Goal: Transaction & Acquisition: Purchase product/service

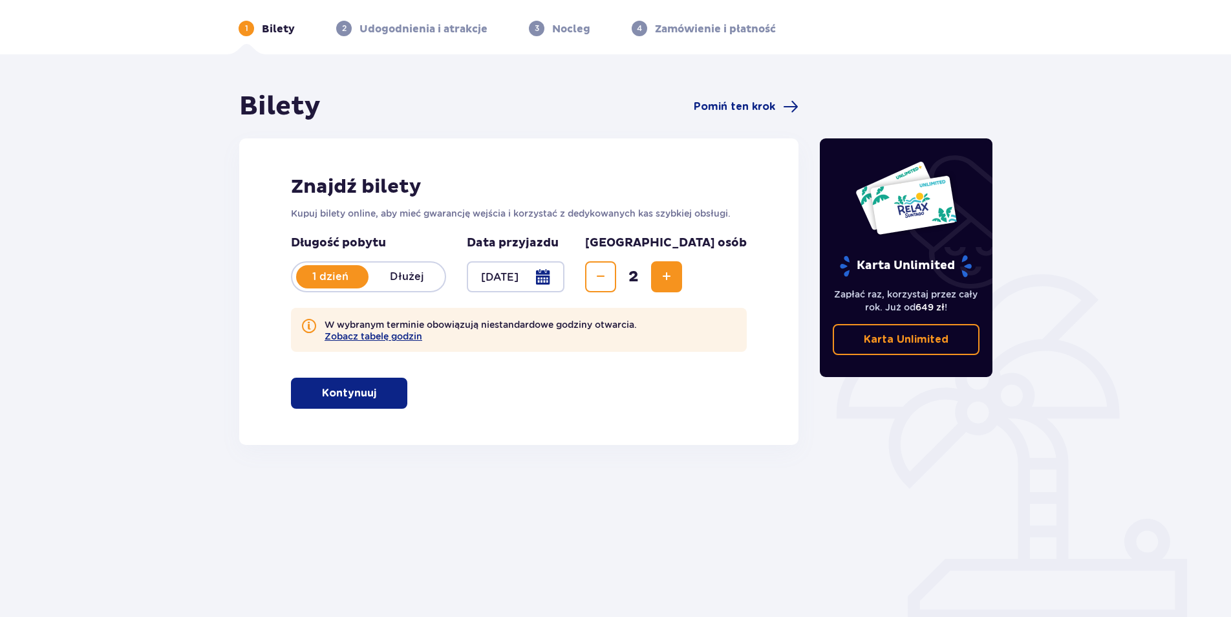
click at [361, 398] on p "Kontynuuj" at bounding box center [349, 393] width 54 height 14
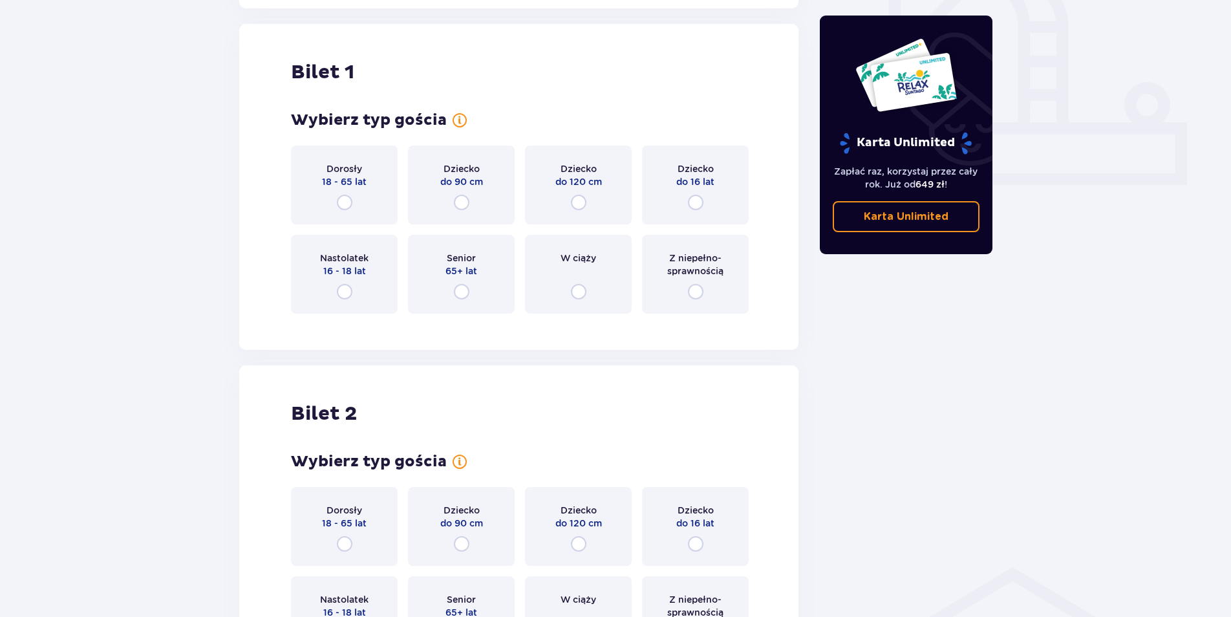
scroll to position [491, 0]
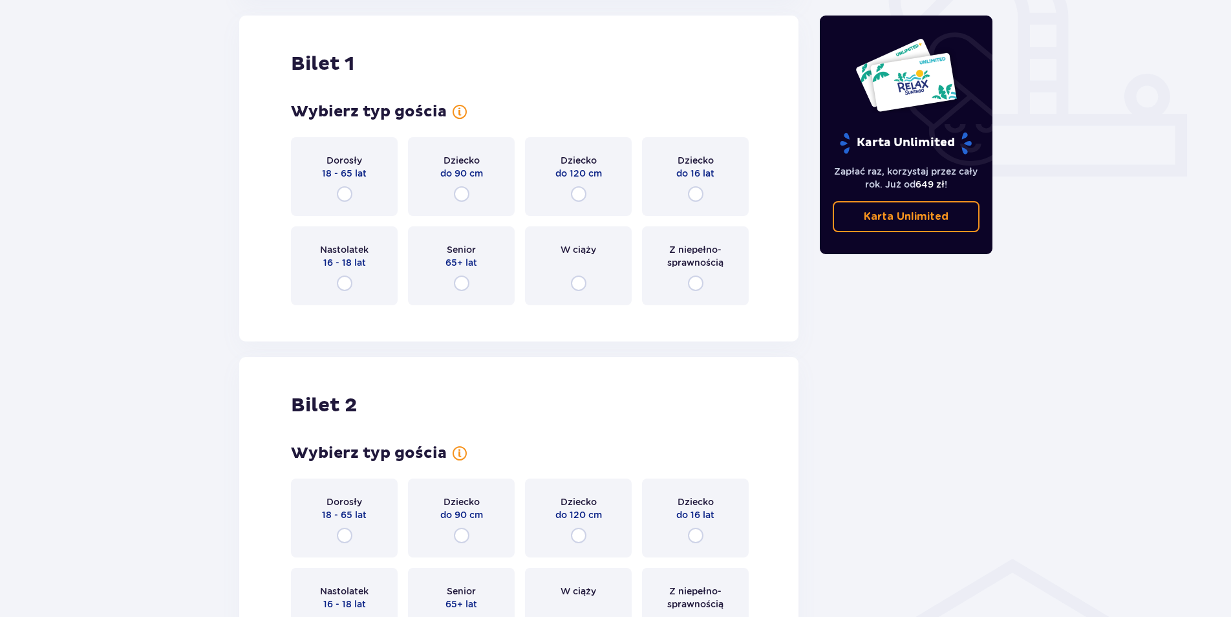
click at [344, 191] on input "radio" at bounding box center [345, 194] width 16 height 16
radio input "true"
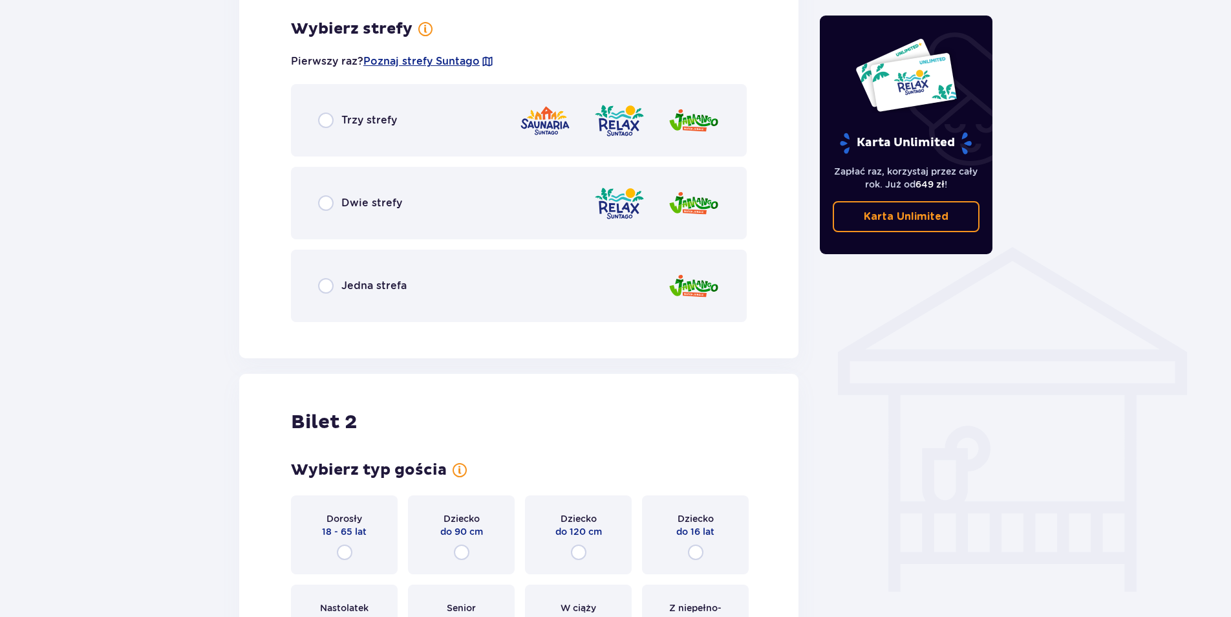
scroll to position [807, 0]
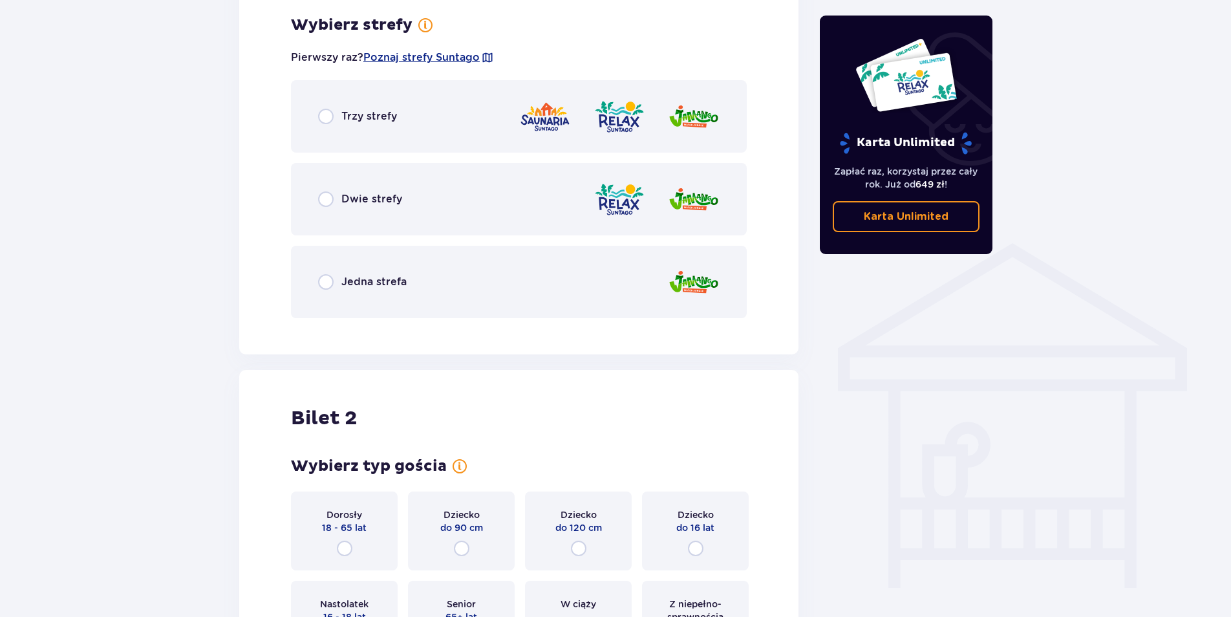
click at [422, 203] on div "Dwie strefy" at bounding box center [519, 199] width 456 height 72
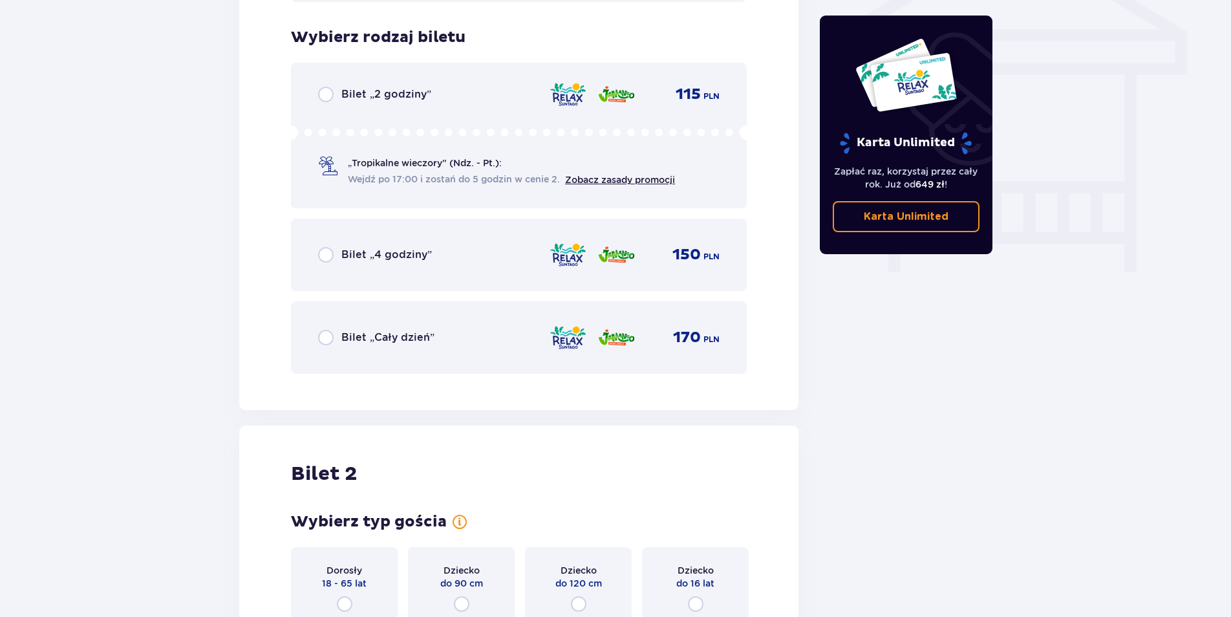
scroll to position [1136, 0]
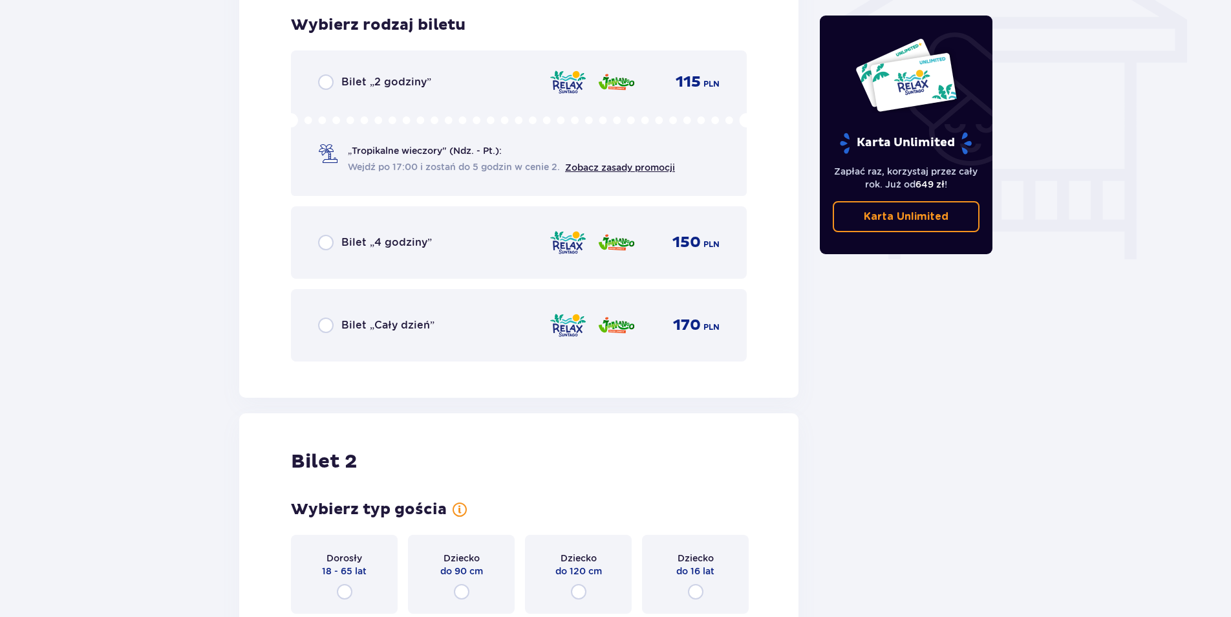
click at [464, 308] on div "Bilet „Cały dzień” 170 PLN" at bounding box center [519, 325] width 456 height 72
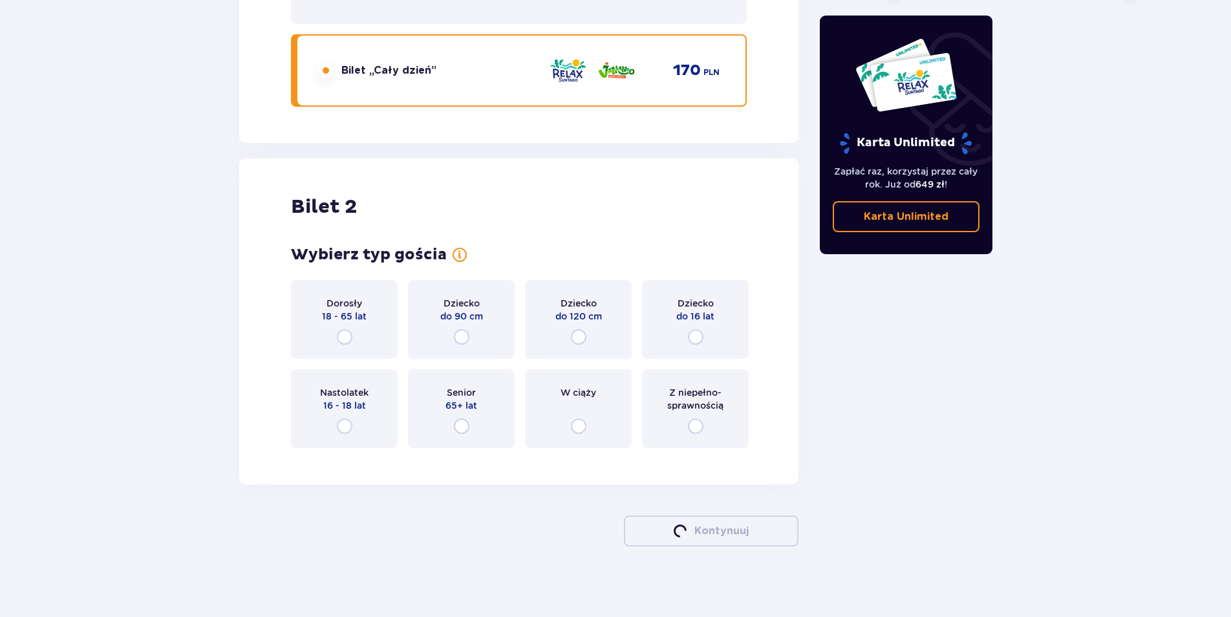
scroll to position [1397, 0]
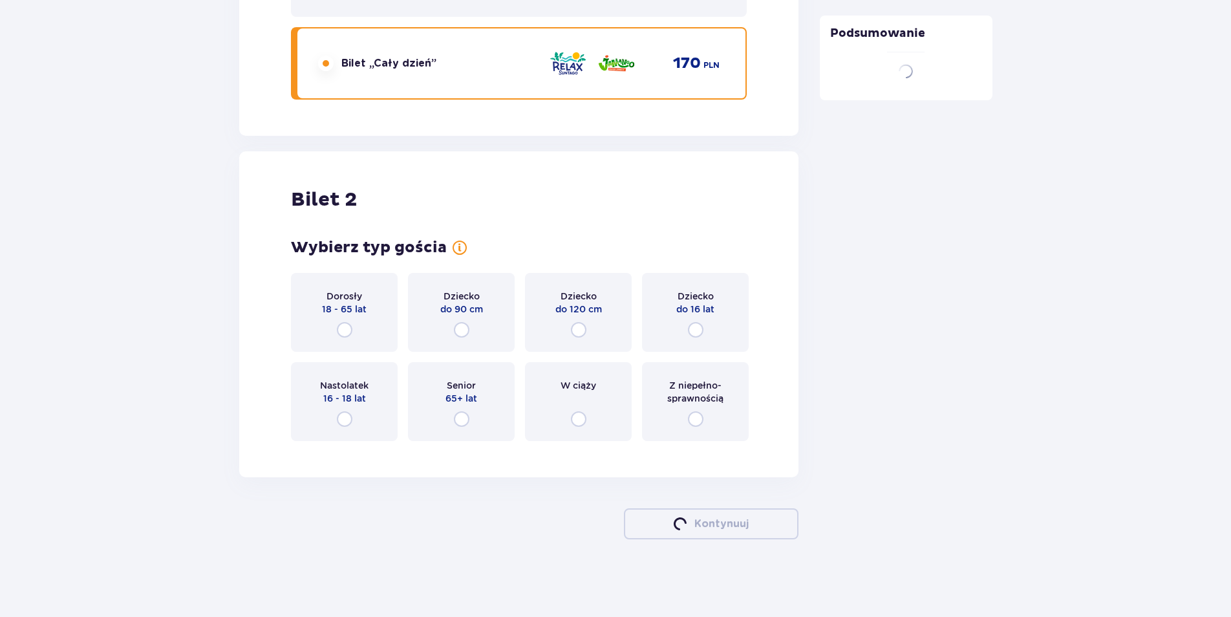
click at [355, 319] on div "Dorosły 18 - 65 lat" at bounding box center [344, 312] width 107 height 79
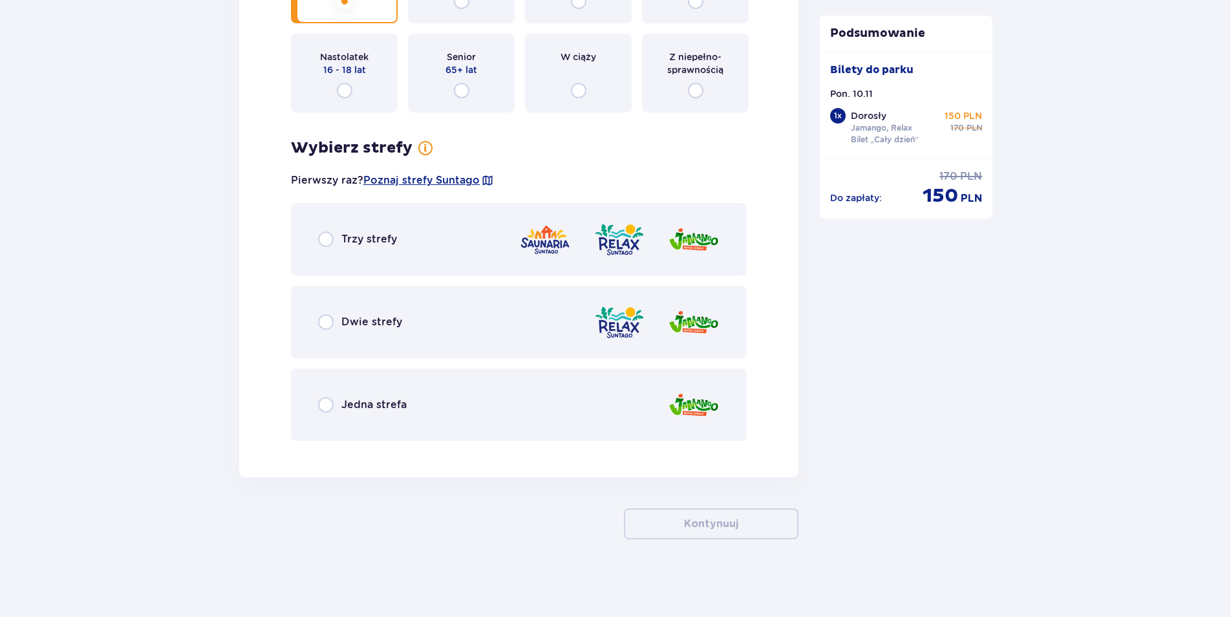
click at [409, 329] on div "Dwie strefy" at bounding box center [519, 322] width 456 height 72
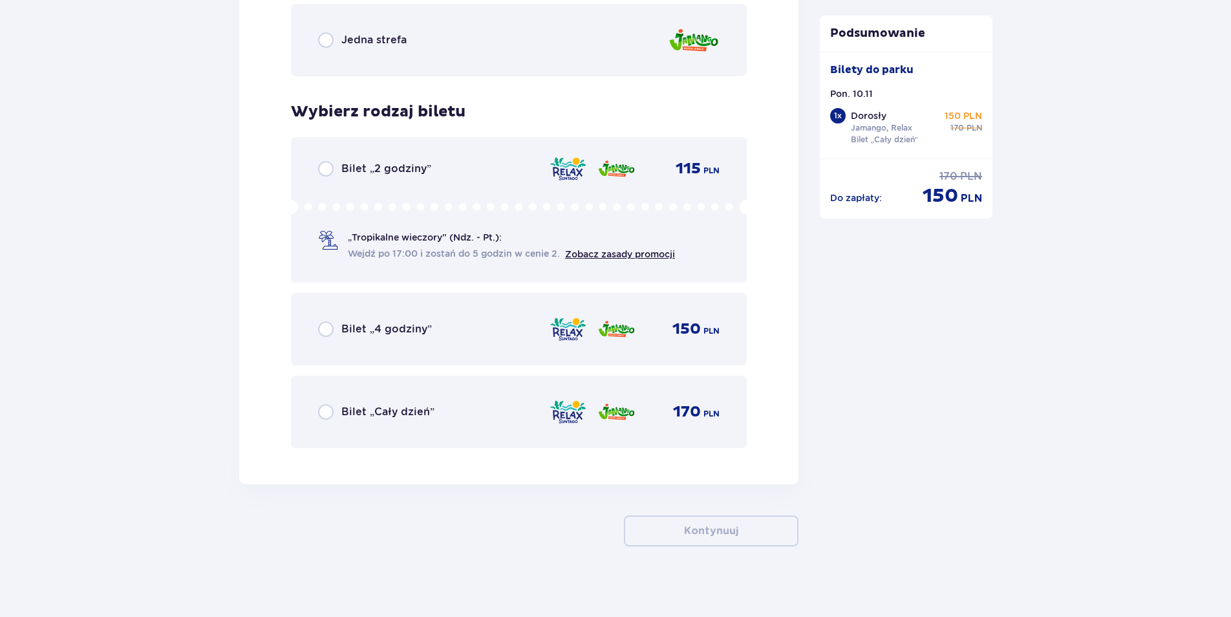
scroll to position [2098, 0]
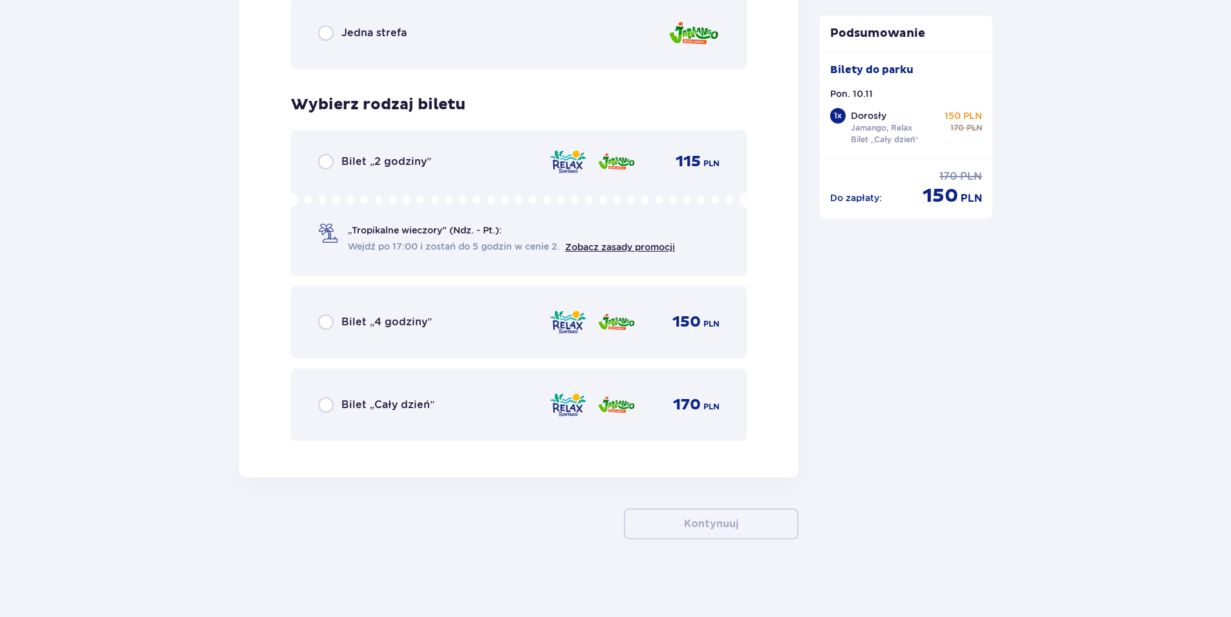
click at [431, 394] on div "Bilet „Cały dzień” 170 PLN" at bounding box center [519, 404] width 402 height 27
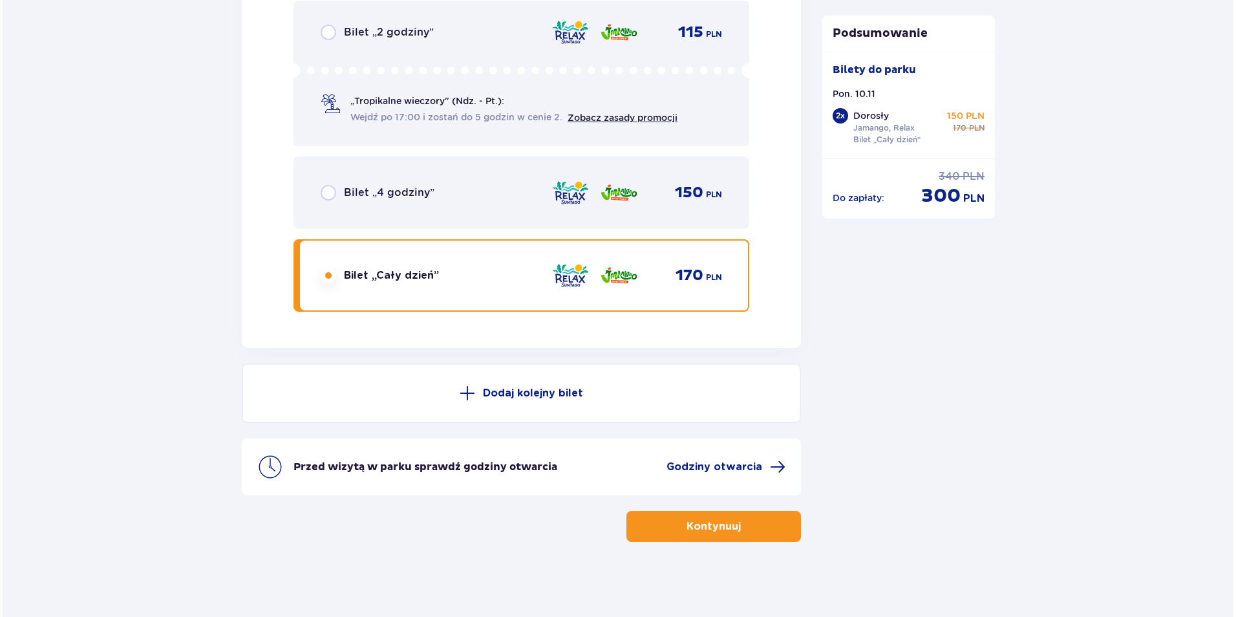
scroll to position [2230, 0]
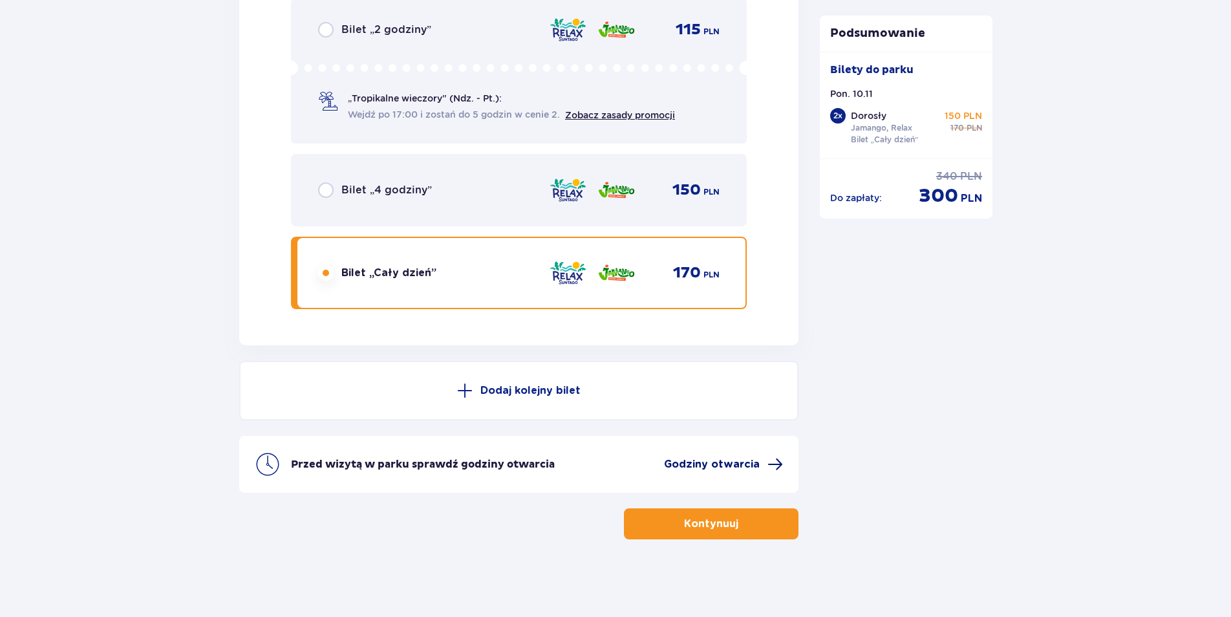
click at [724, 468] on span "Godziny otwarcia" at bounding box center [712, 464] width 96 height 14
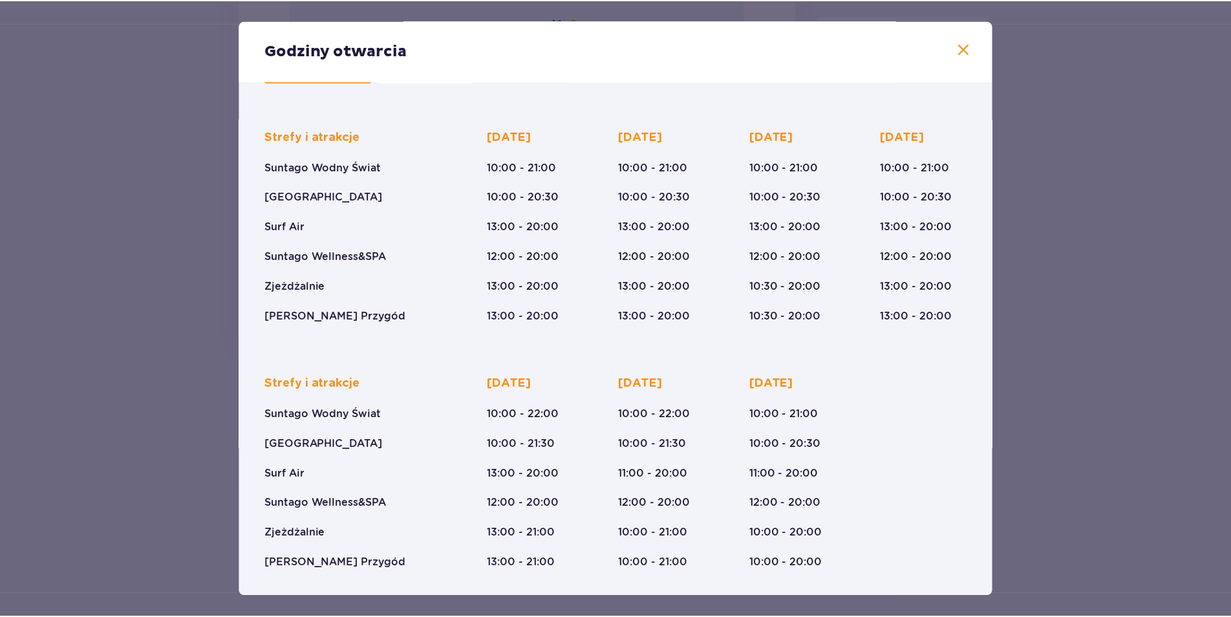
scroll to position [3, 0]
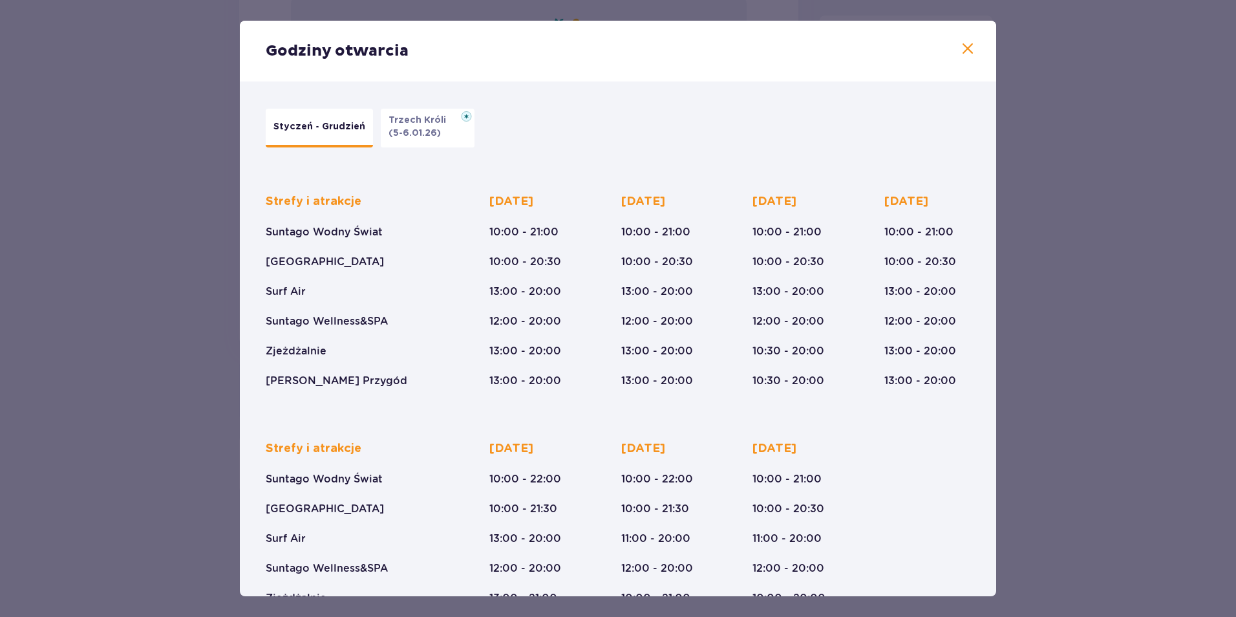
click at [961, 51] on span at bounding box center [968, 49] width 16 height 16
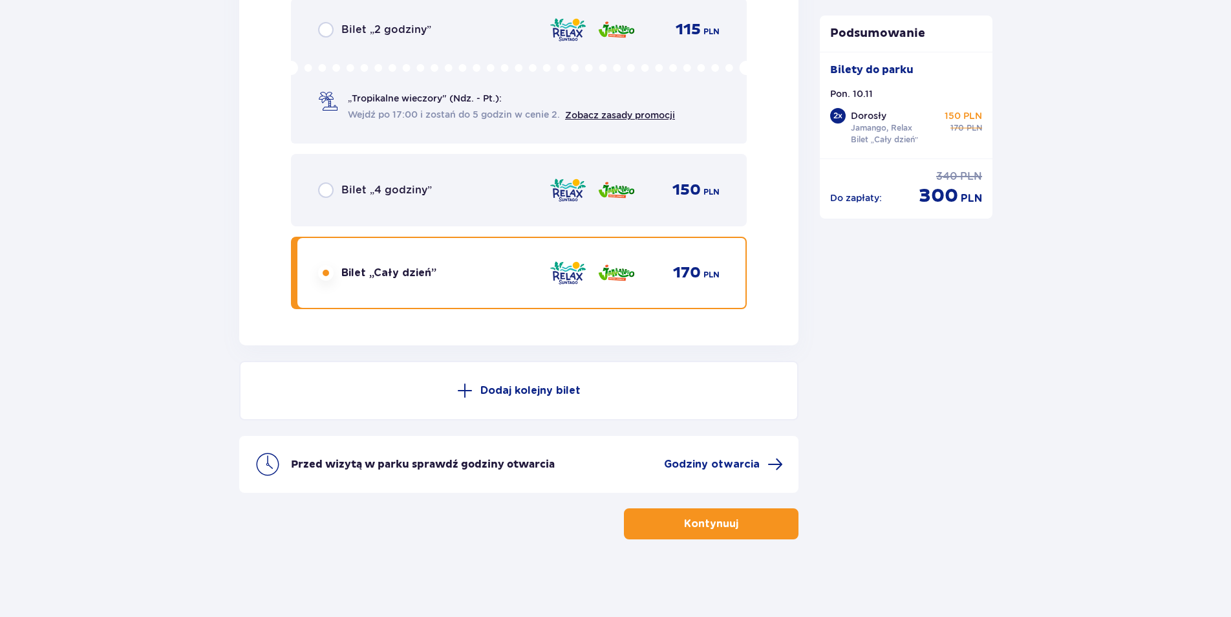
click at [695, 524] on p "Kontynuuj" at bounding box center [711, 524] width 54 height 14
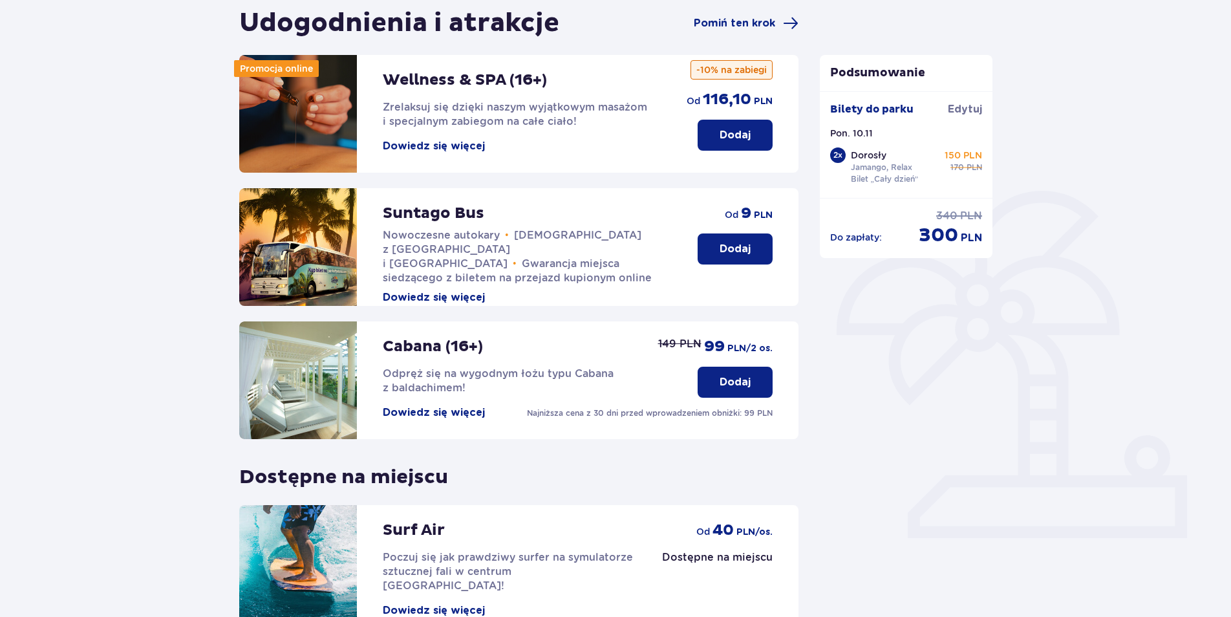
scroll to position [260, 0]
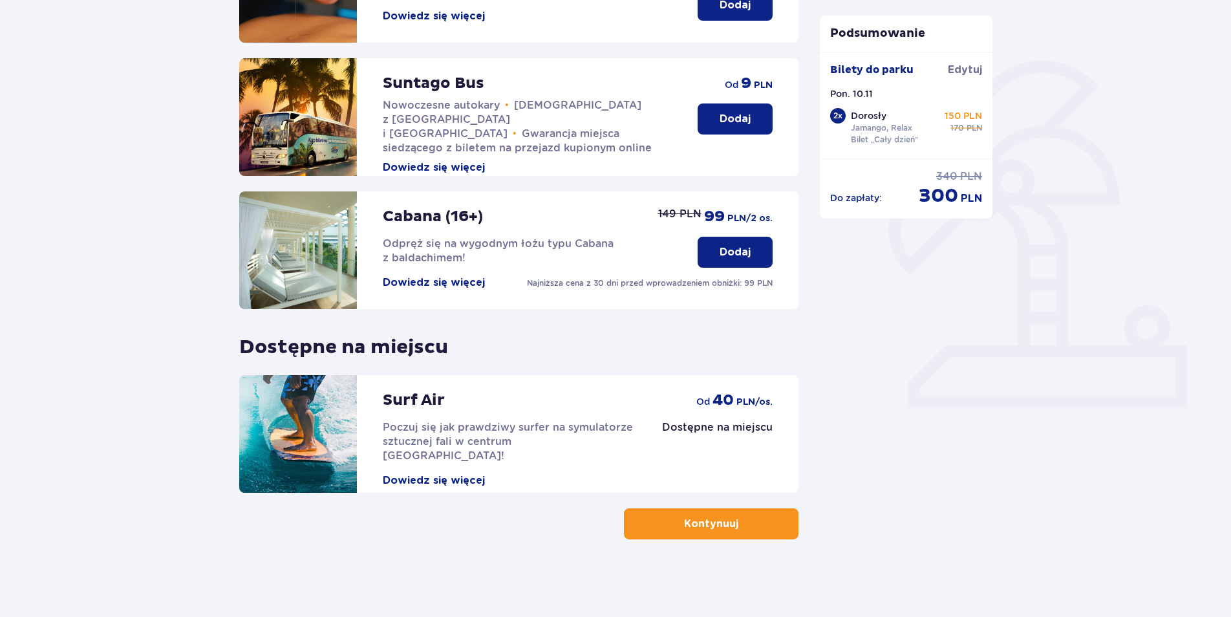
click at [742, 522] on span "button" at bounding box center [741, 524] width 16 height 16
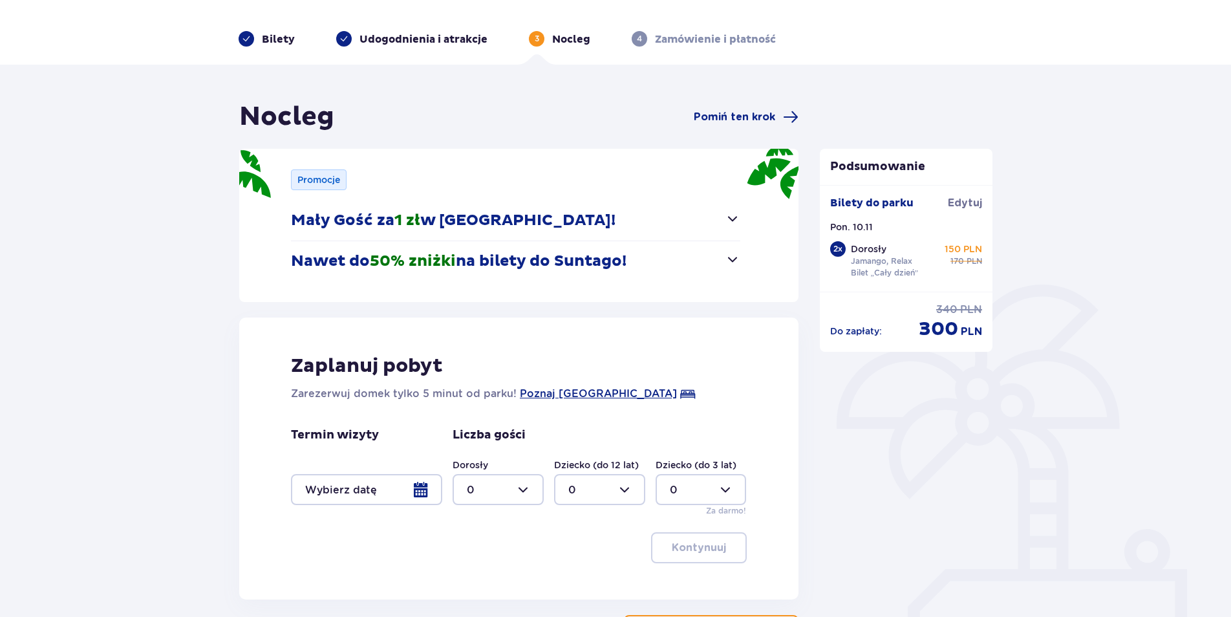
scroll to position [65, 0]
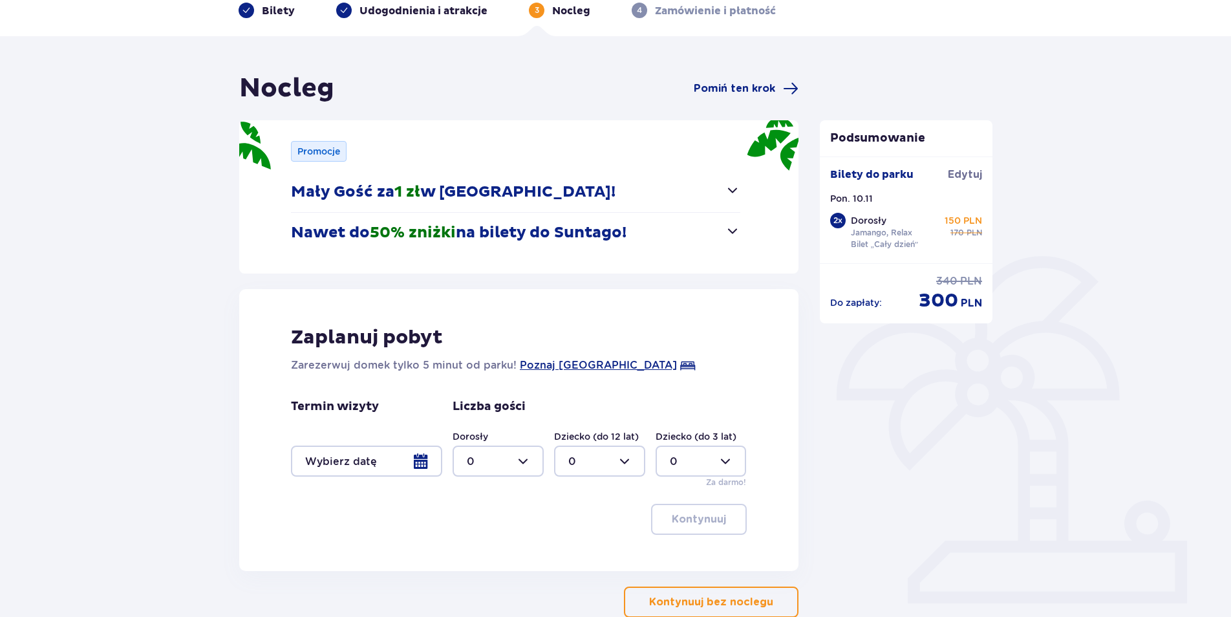
click at [922, 553] on div "Podsumowanie Dodano bilet do zamówienia Bilety do parku Edytuj Pon. 10.11 2 x D…" at bounding box center [907, 344] width 194 height 545
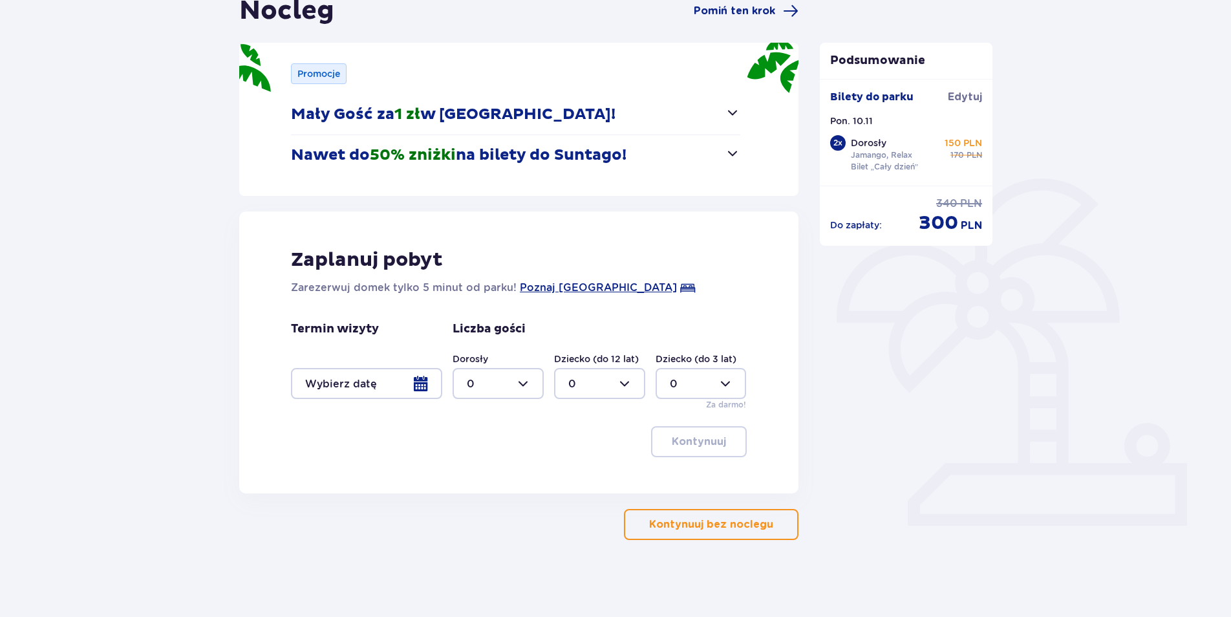
scroll to position [143, 0]
click at [739, 521] on p "Kontynuuj bez noclegu" at bounding box center [711, 524] width 124 height 14
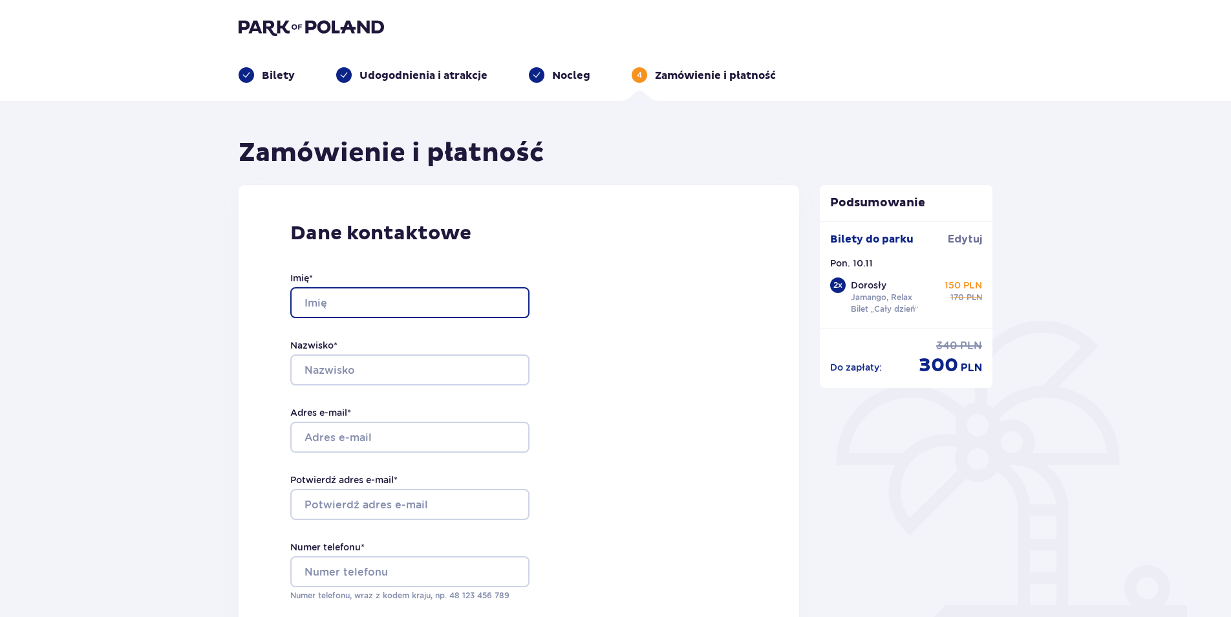
click at [362, 297] on input "Imię *" at bounding box center [409, 302] width 239 height 31
type input "nfk"
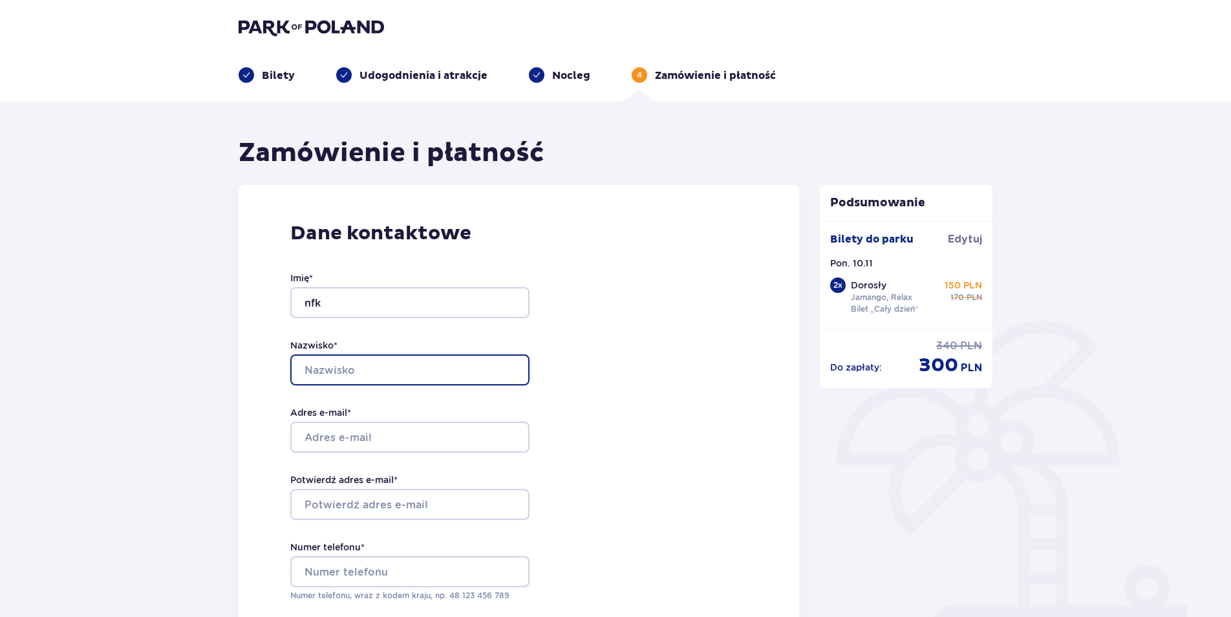
type input "zgr"
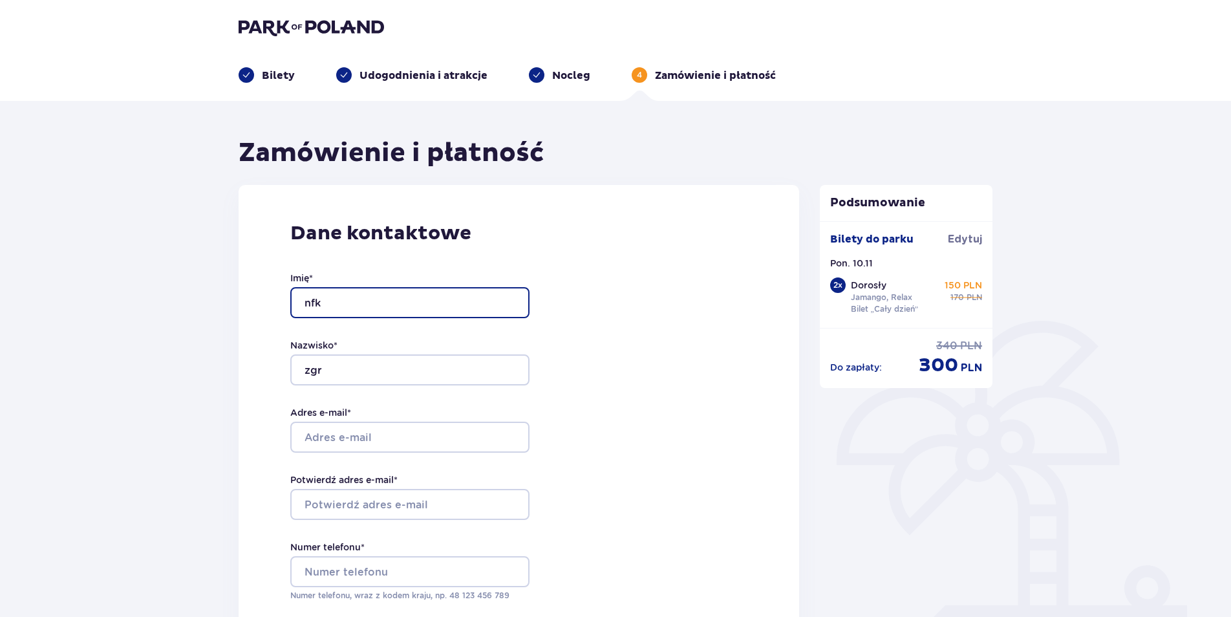
drag, startPoint x: 350, startPoint y: 303, endPoint x: 262, endPoint y: 303, distance: 88.6
click at [262, 303] on div "Dane kontaktowe Imię * nfk Nazwisko * zgr Adres e-mail * Potwierdź adres e-mail…" at bounding box center [519, 456] width 561 height 543
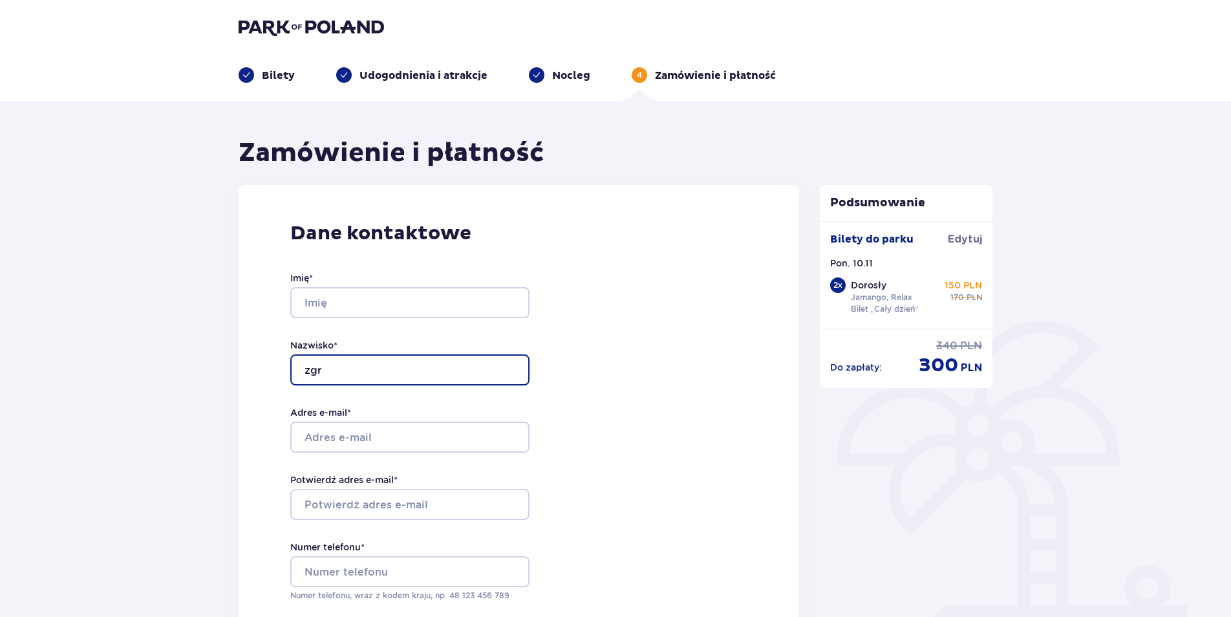
drag, startPoint x: 341, startPoint y: 365, endPoint x: 266, endPoint y: 363, distance: 75.7
click at [266, 363] on div "Dane kontaktowe Imię * Nazwisko * zgr Adres e-mail * Potwierdź adres e-mail * N…" at bounding box center [519, 456] width 561 height 543
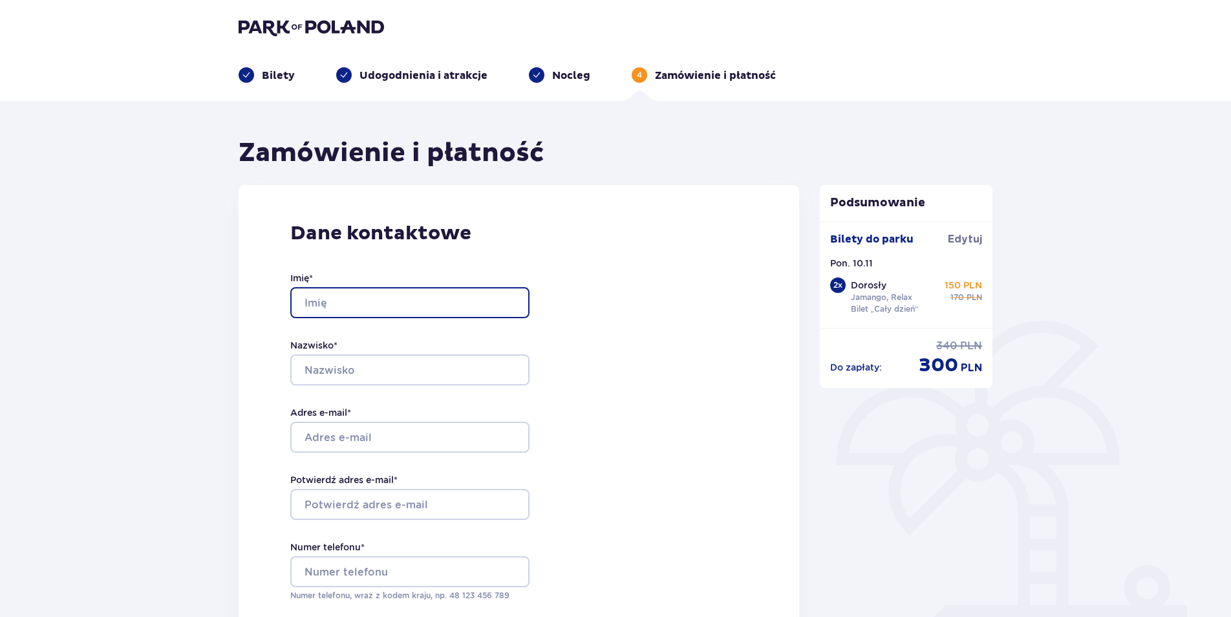
click at [350, 297] on input "Imię *" at bounding box center [409, 302] width 239 height 31
type input "Wiktoria"
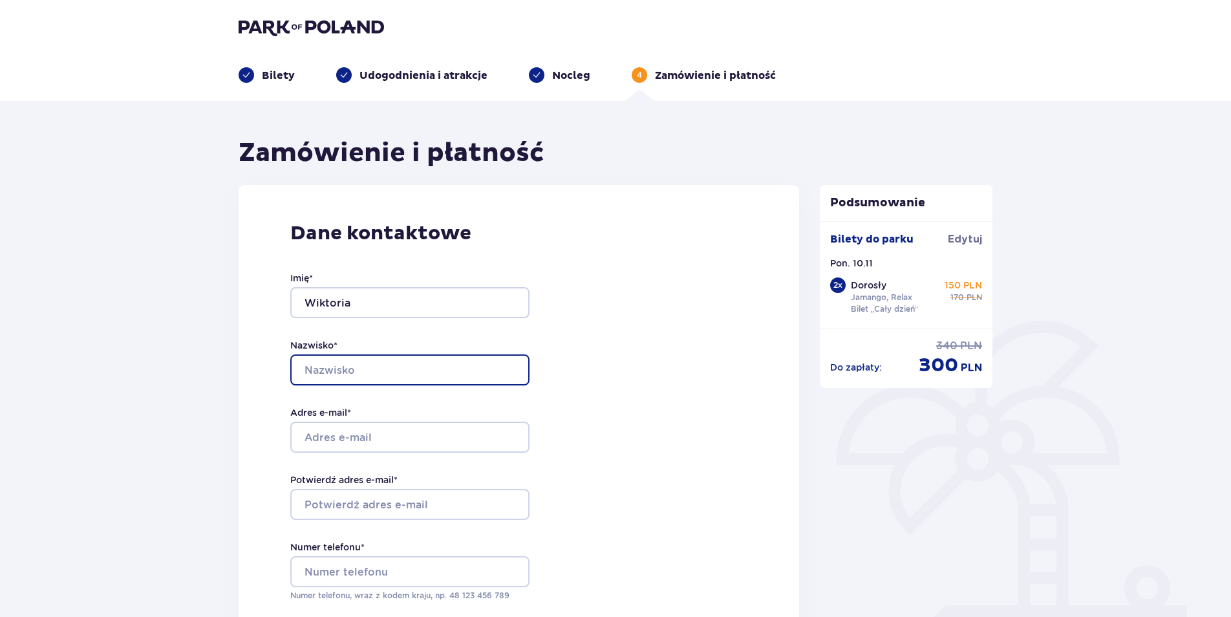
type input "Łuczak"
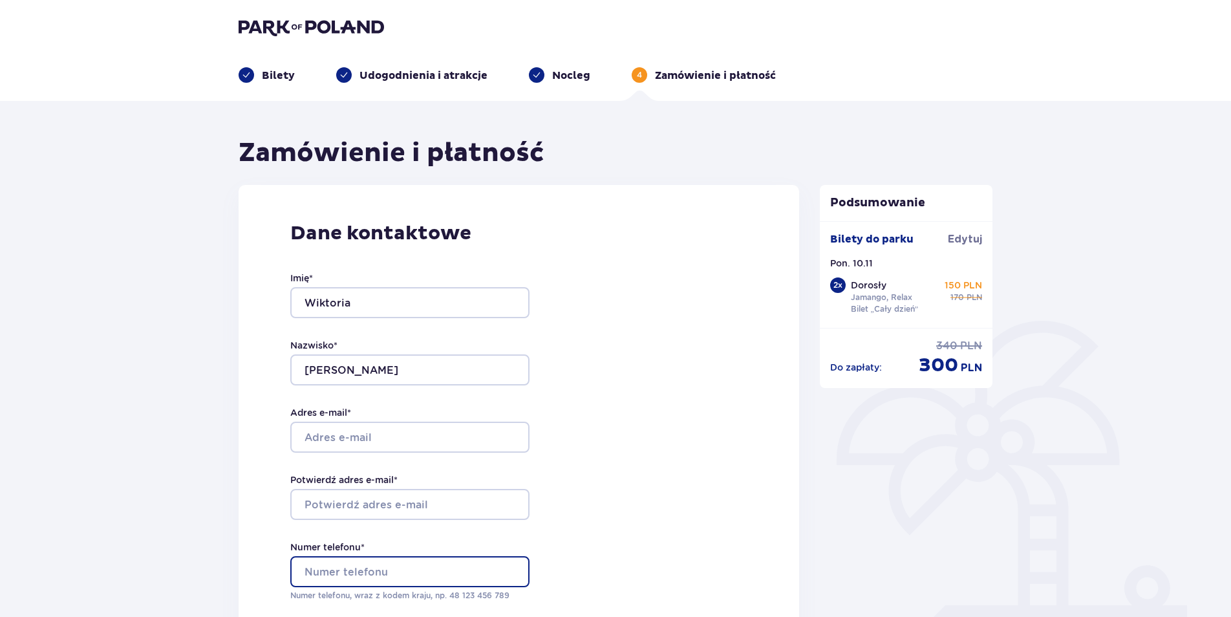
type input "451538091"
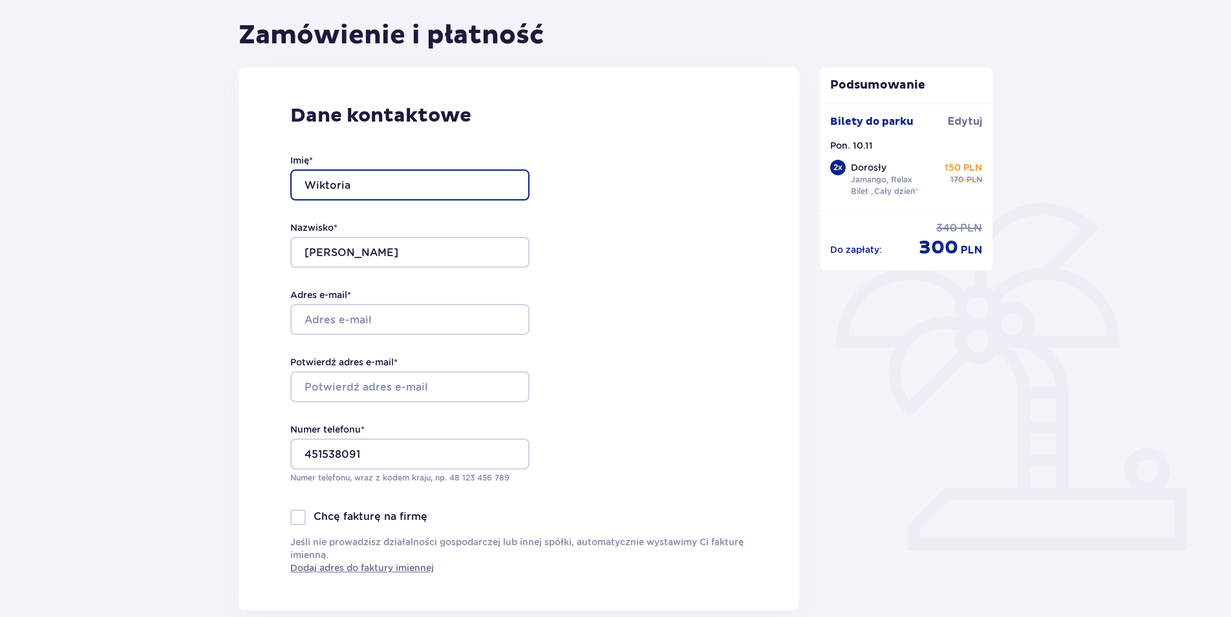
scroll to position [129, 0]
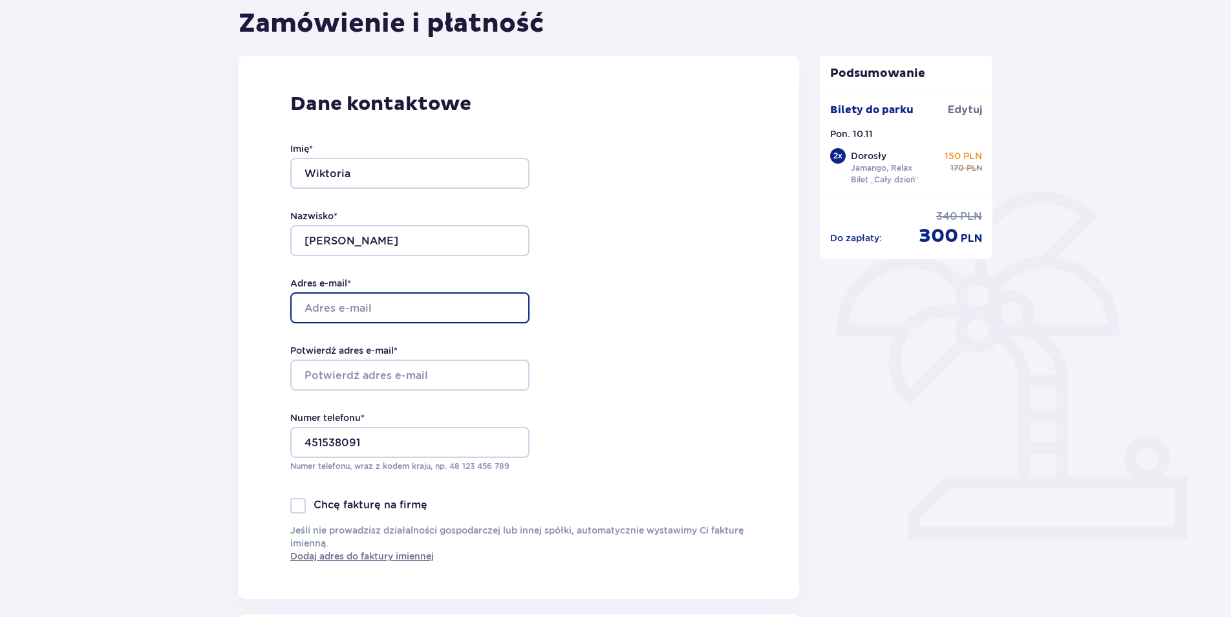
click at [338, 306] on input "Adres e-mail *" at bounding box center [409, 307] width 239 height 31
type input "[EMAIL_ADDRESS][DOMAIN_NAME]"
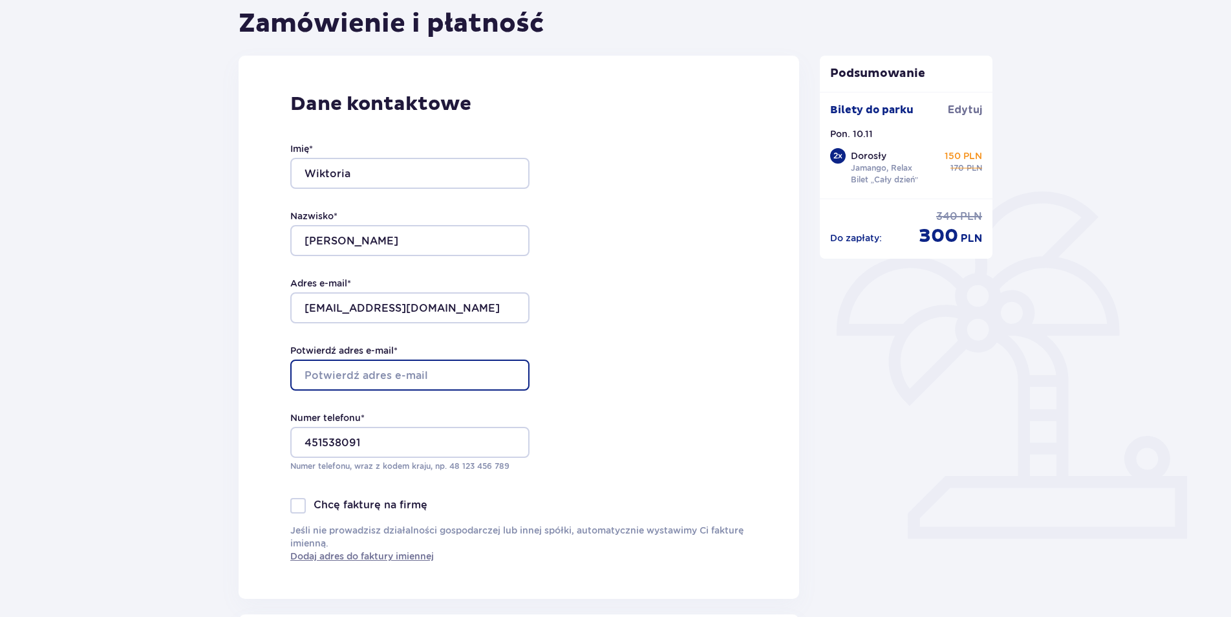
type input "[EMAIL_ADDRESS][DOMAIN_NAME]"
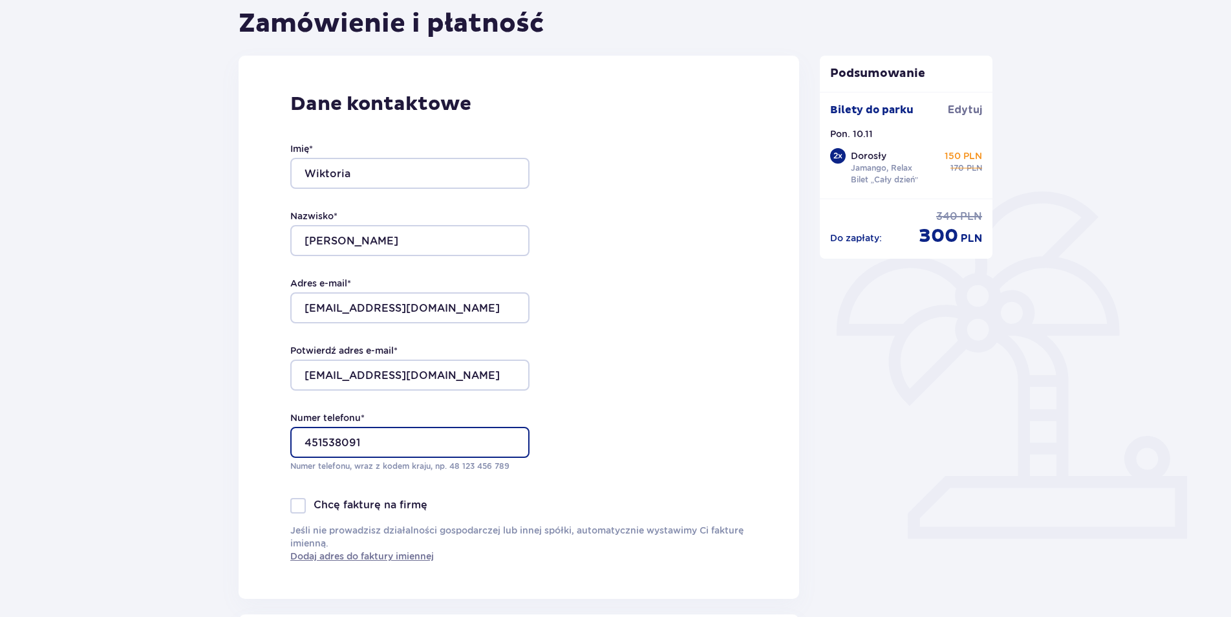
drag, startPoint x: 376, startPoint y: 443, endPoint x: 307, endPoint y: 446, distance: 68.6
click at [307, 446] on input "451538091" at bounding box center [409, 442] width 239 height 31
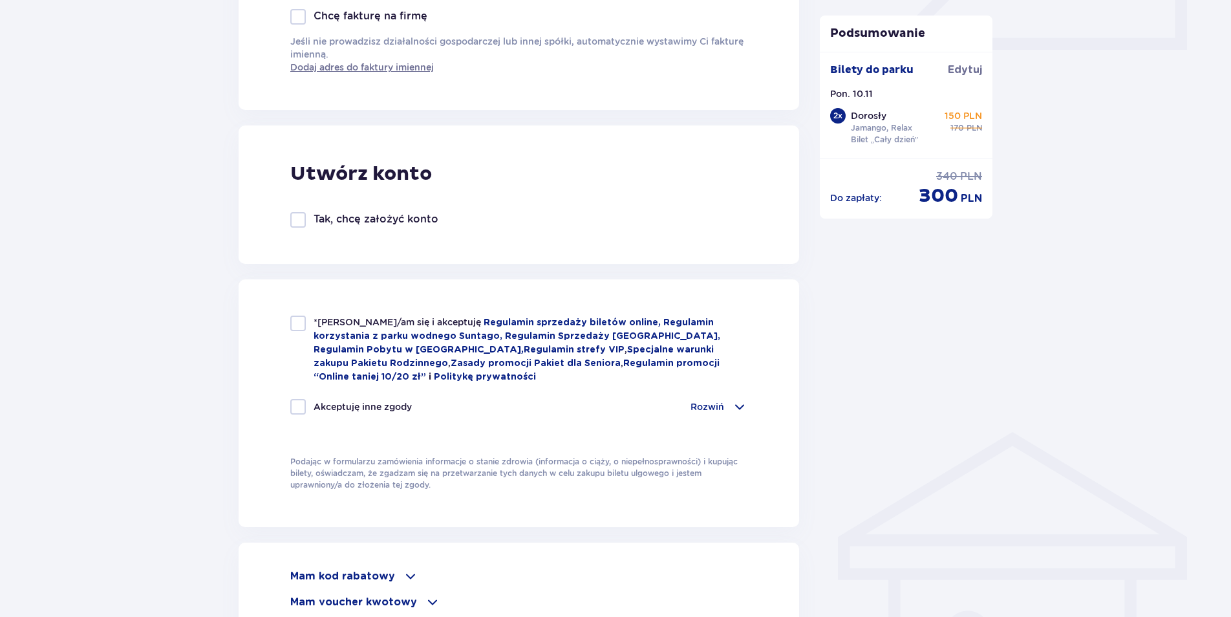
scroll to position [647, 0]
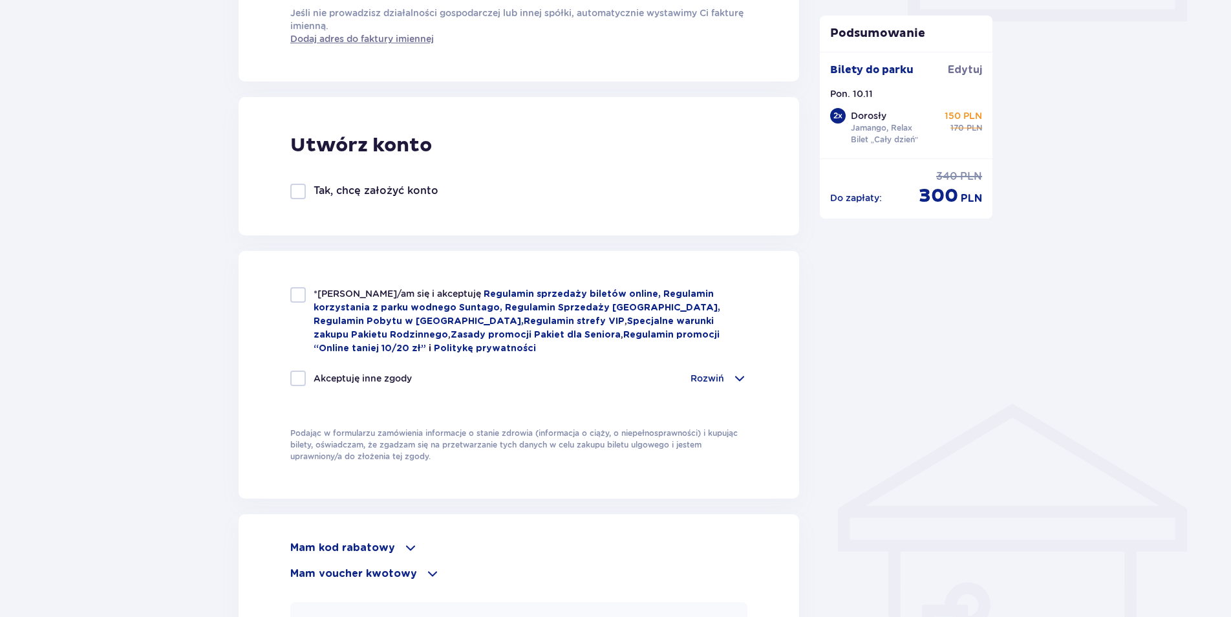
type input "691162436"
click at [296, 299] on div at bounding box center [298, 295] width 16 height 16
checkbox input "true"
click at [298, 380] on div at bounding box center [298, 379] width 16 height 16
checkbox input "true"
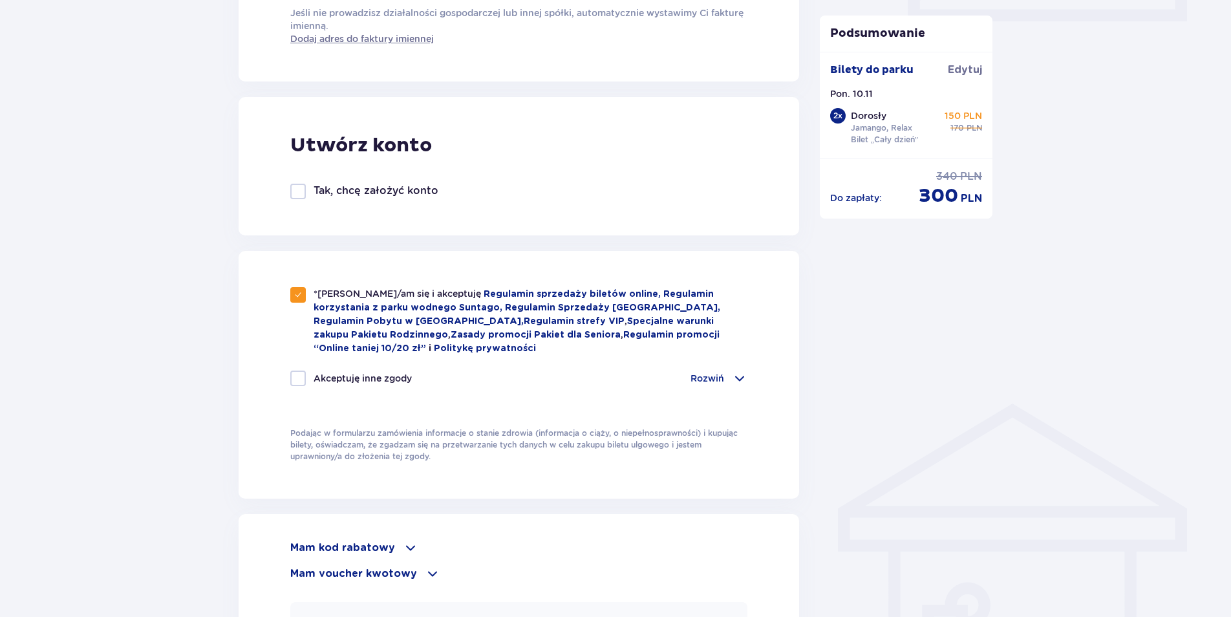
checkbox input "true"
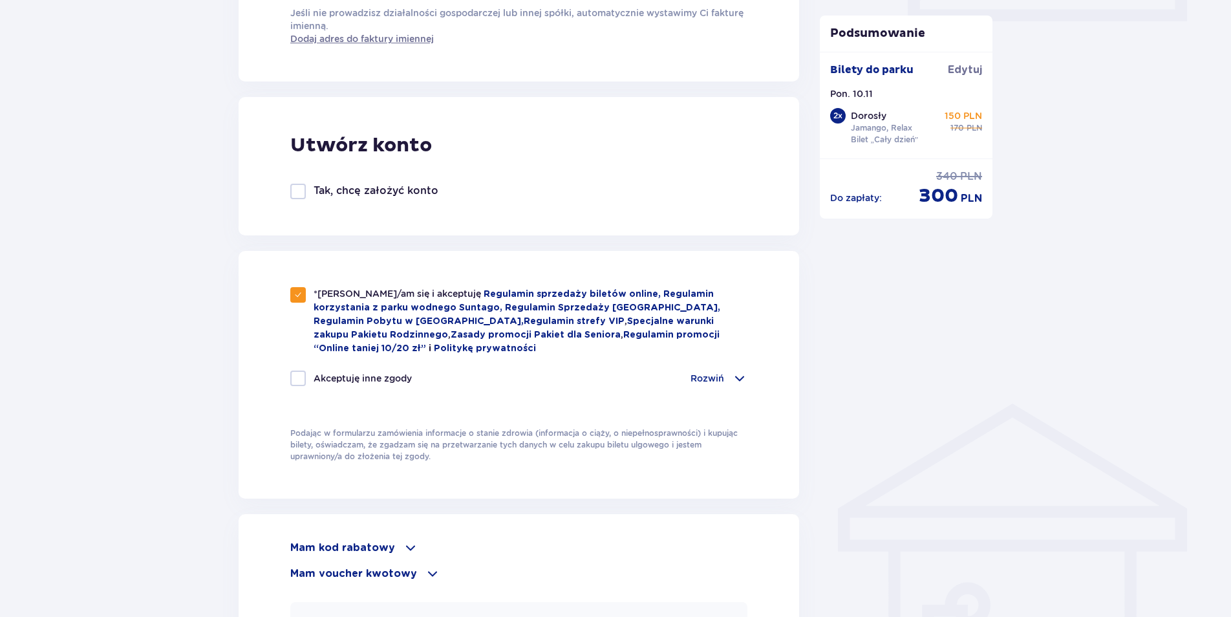
checkbox input "true"
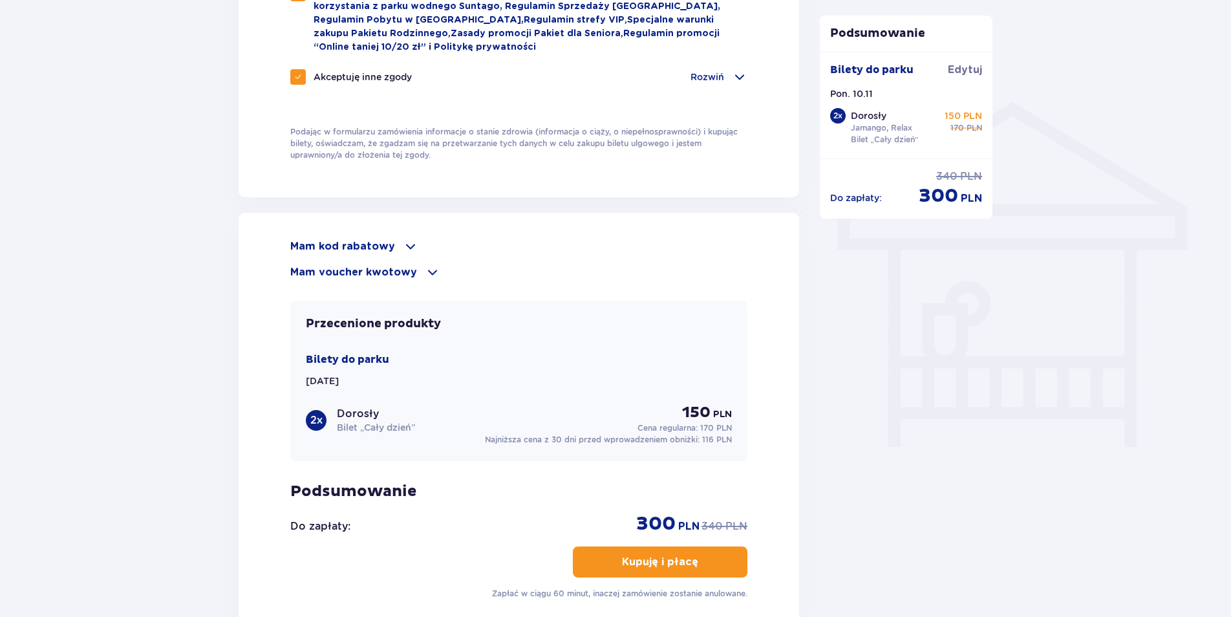
scroll to position [970, 0]
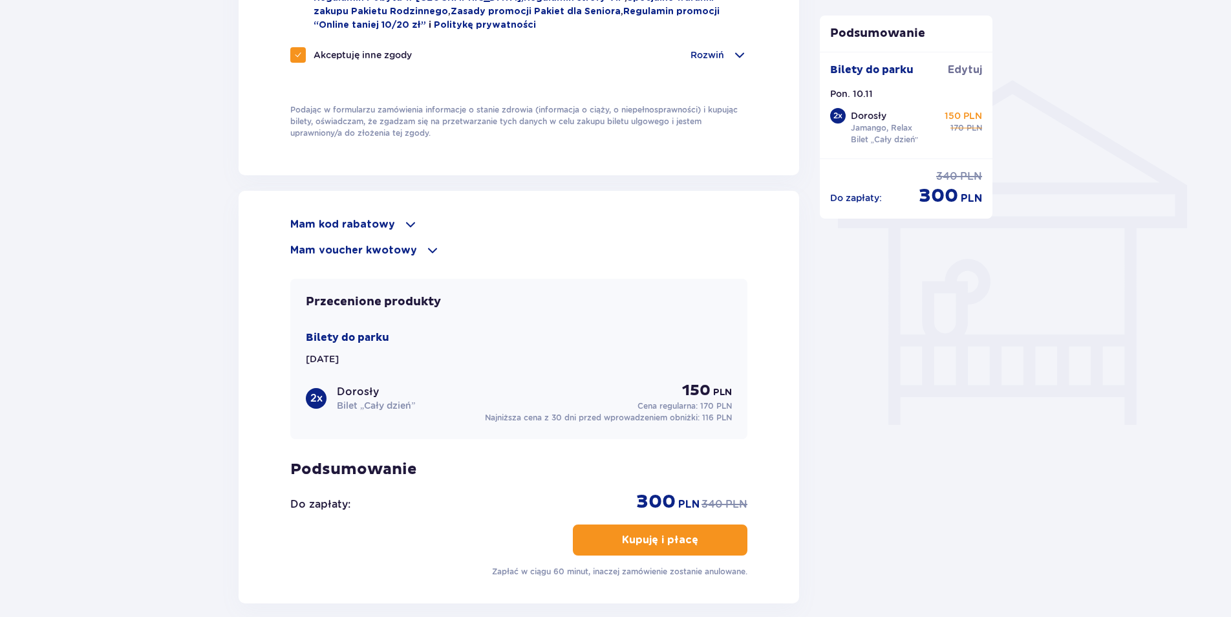
click at [350, 221] on p "Mam kod rabatowy" at bounding box center [342, 224] width 105 height 14
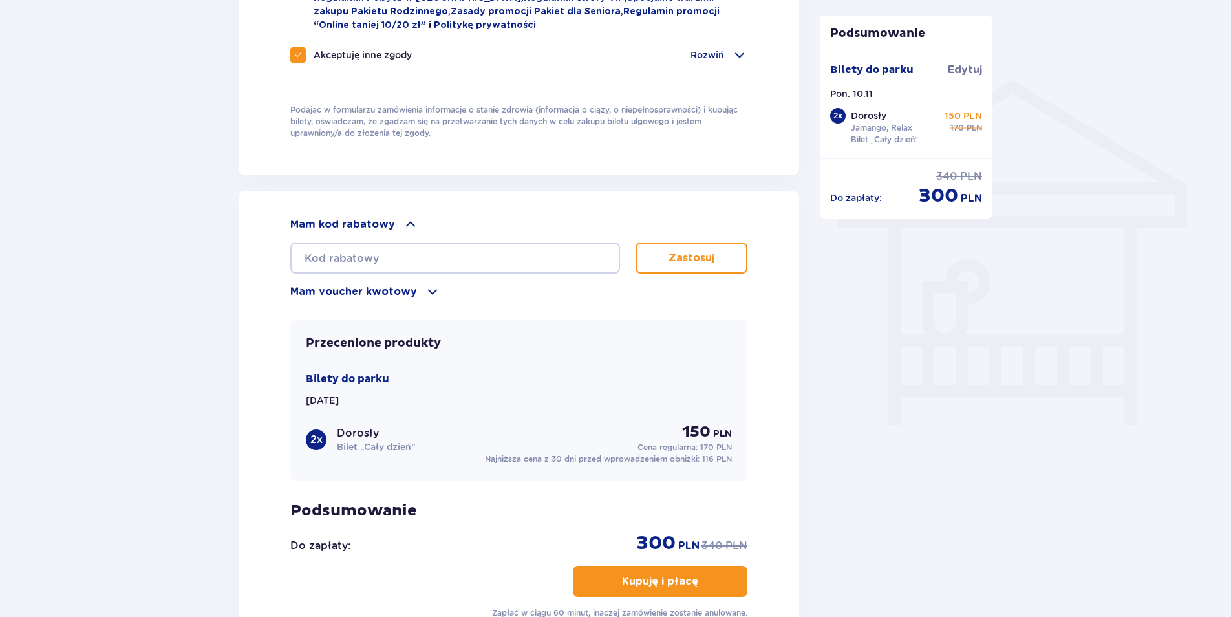
click at [376, 288] on p "Mam voucher kwotowy" at bounding box center [353, 292] width 127 height 14
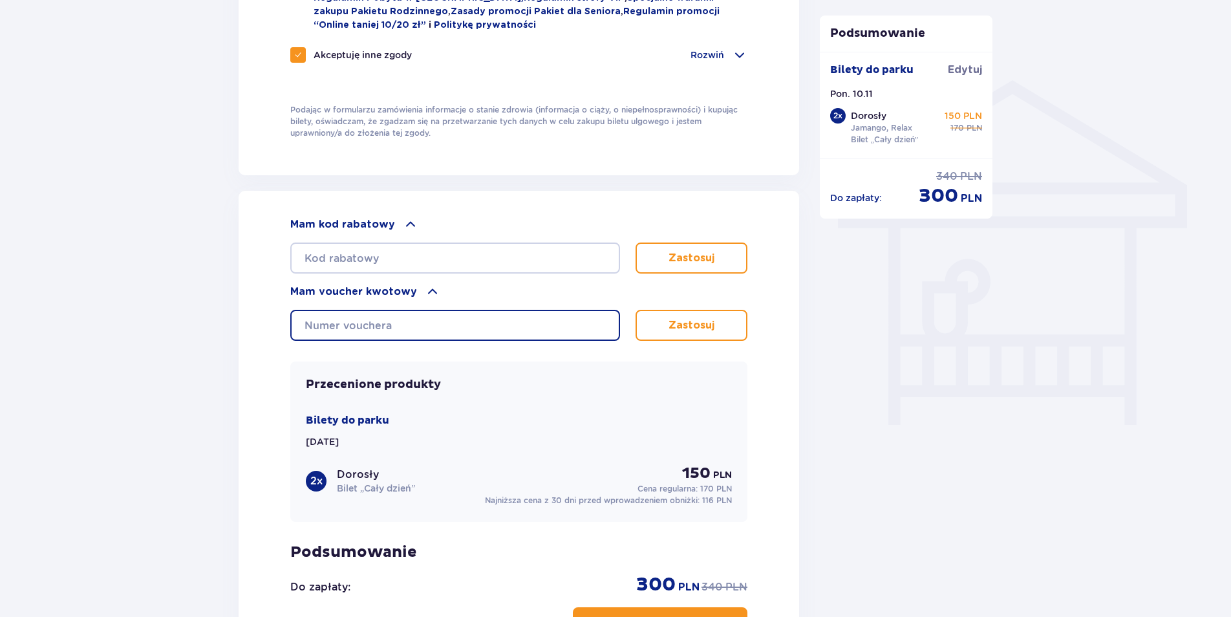
click at [366, 321] on input "text" at bounding box center [455, 325] width 330 height 31
paste input "0670001111393385"
type input "0670001111393385"
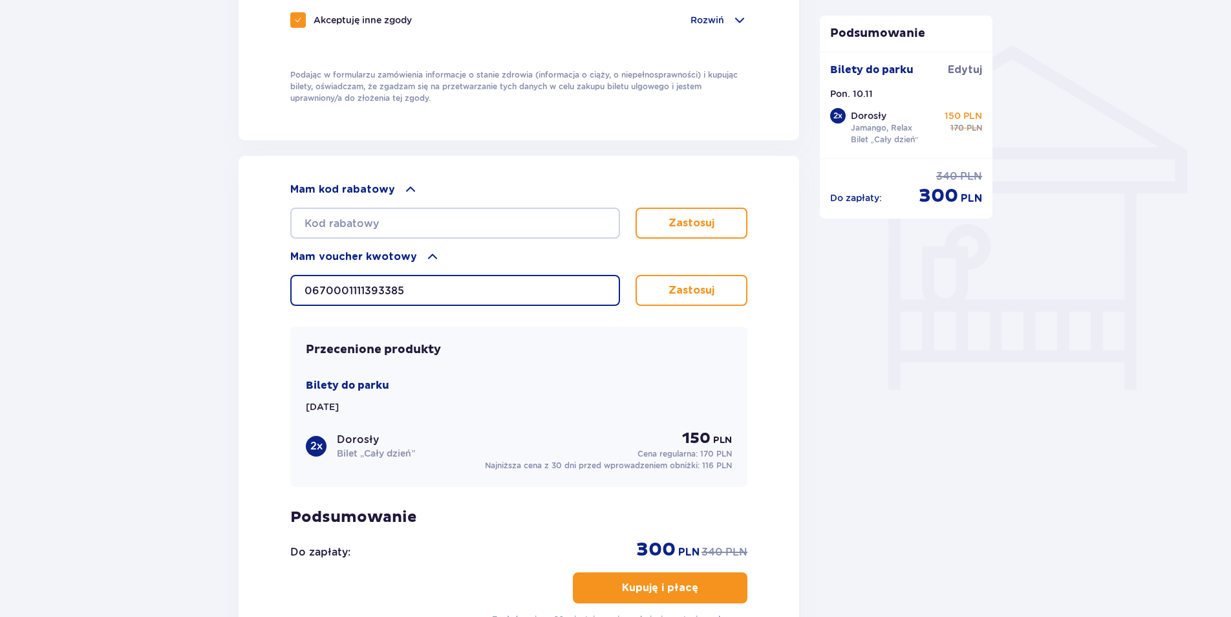
scroll to position [1035, 0]
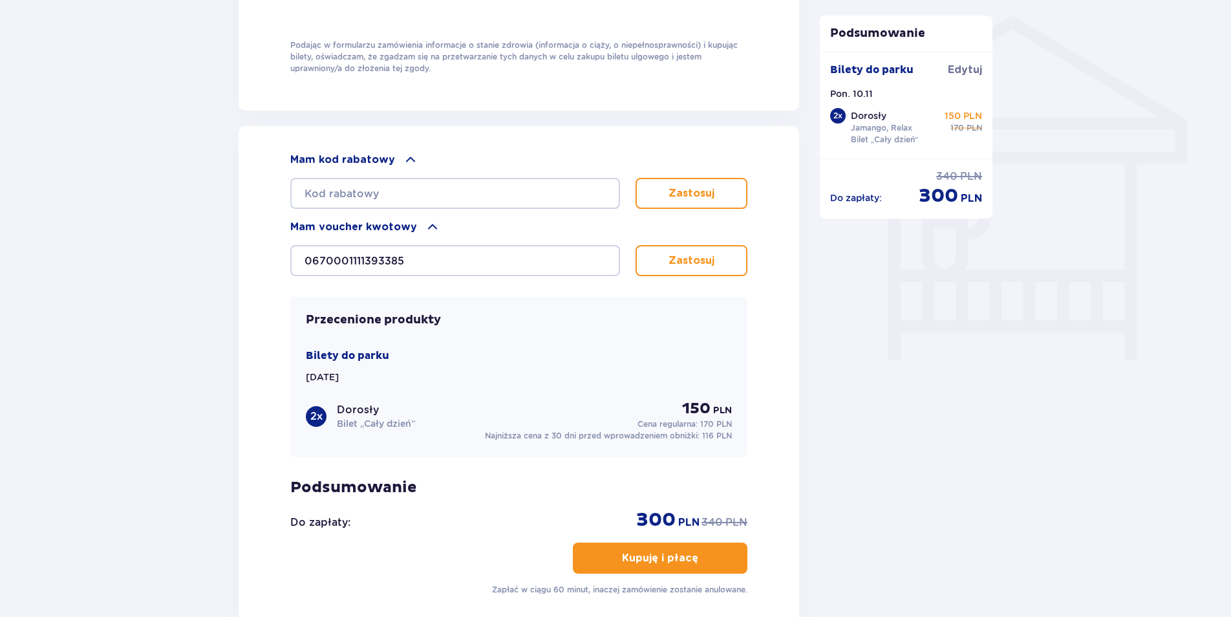
click at [683, 260] on p "Zastosuj" at bounding box center [692, 260] width 46 height 14
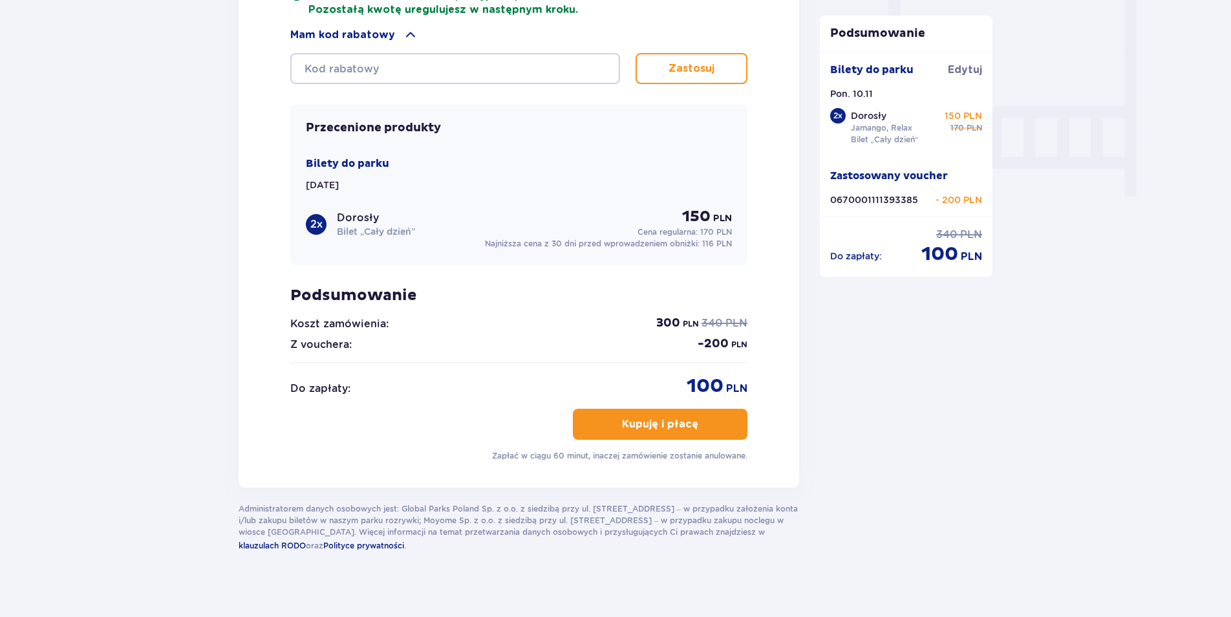
scroll to position [1208, 0]
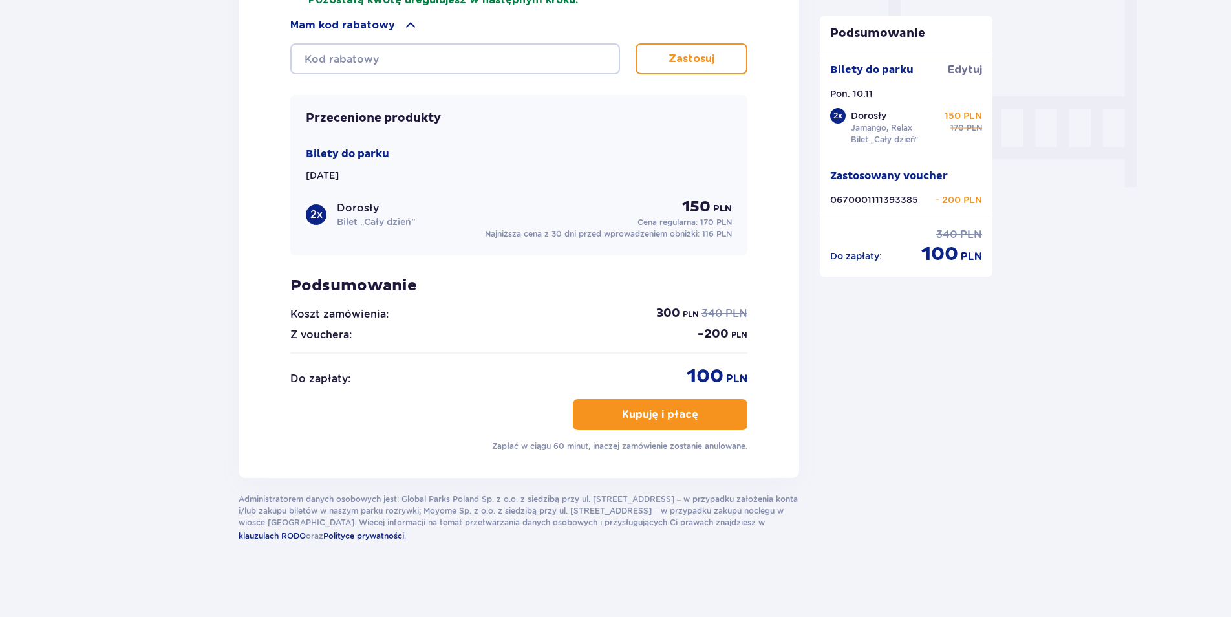
click at [707, 408] on span "button" at bounding box center [701, 415] width 16 height 16
